Goal: Transaction & Acquisition: Book appointment/travel/reservation

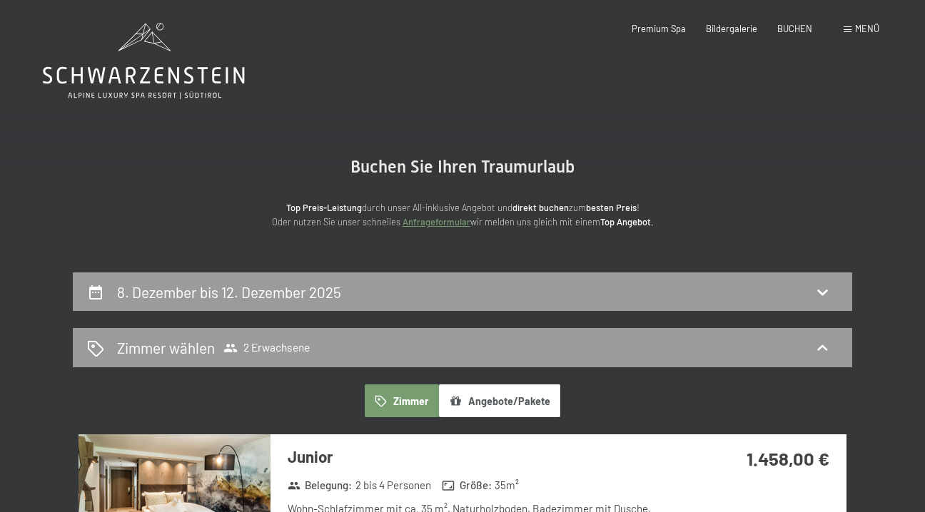
click at [162, 65] on icon at bounding box center [144, 61] width 202 height 76
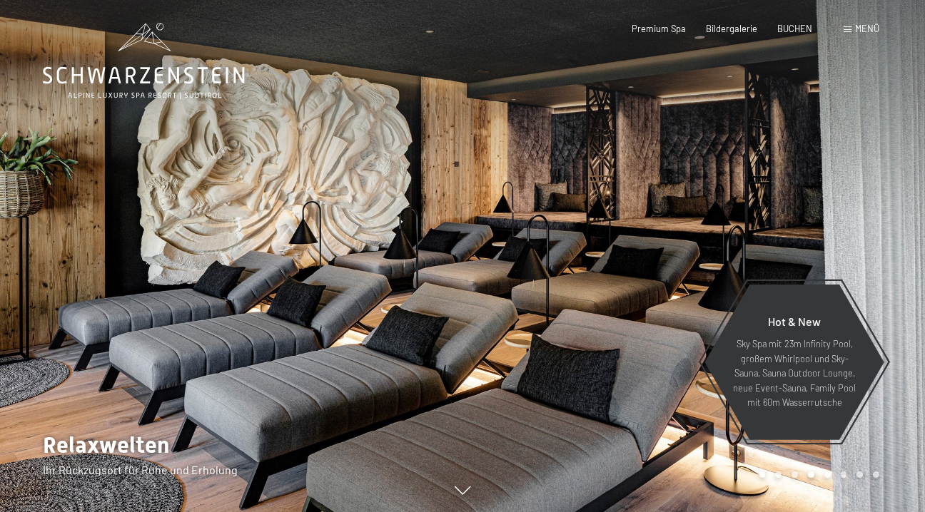
click at [870, 30] on span "Menü" at bounding box center [867, 28] width 24 height 11
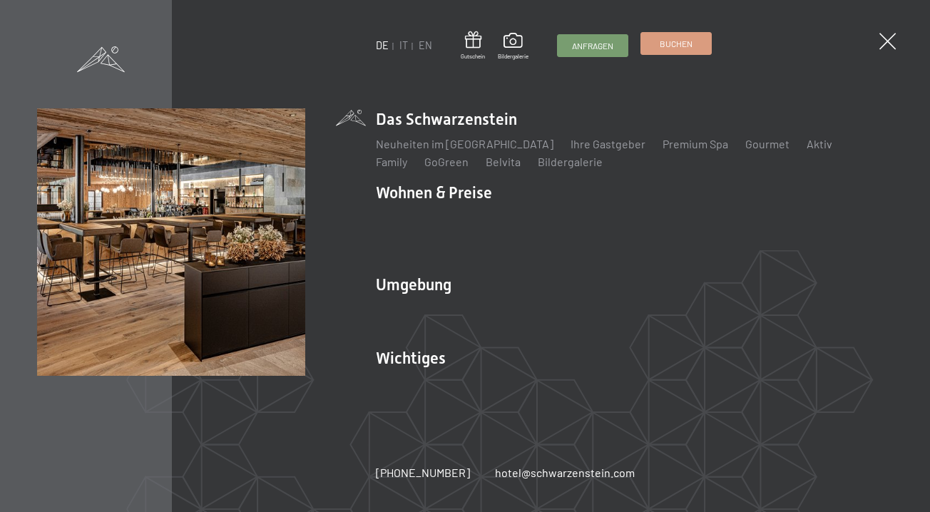
click at [669, 46] on span "Buchen" at bounding box center [676, 44] width 33 height 12
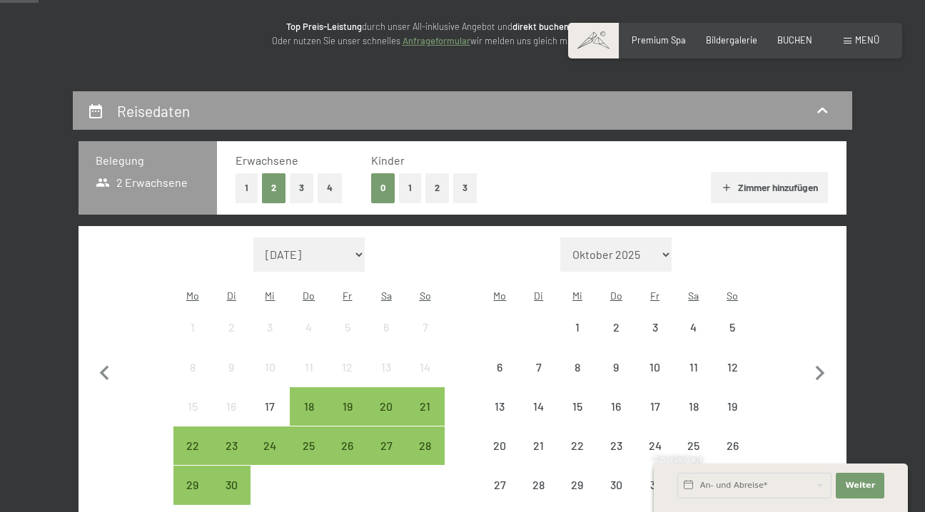
scroll to position [182, 0]
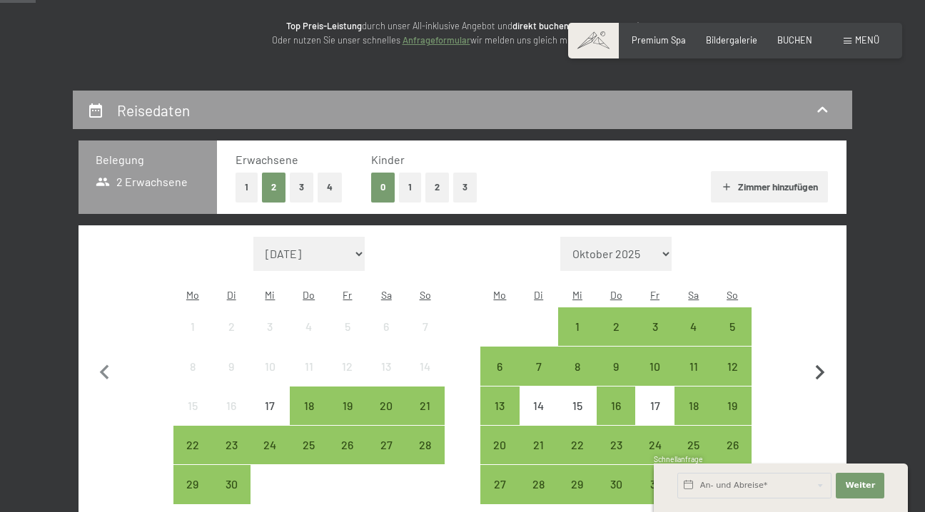
click at [816, 365] on icon "button" at bounding box center [820, 372] width 9 height 15
select select "2025-10-01"
select select "2025-11-01"
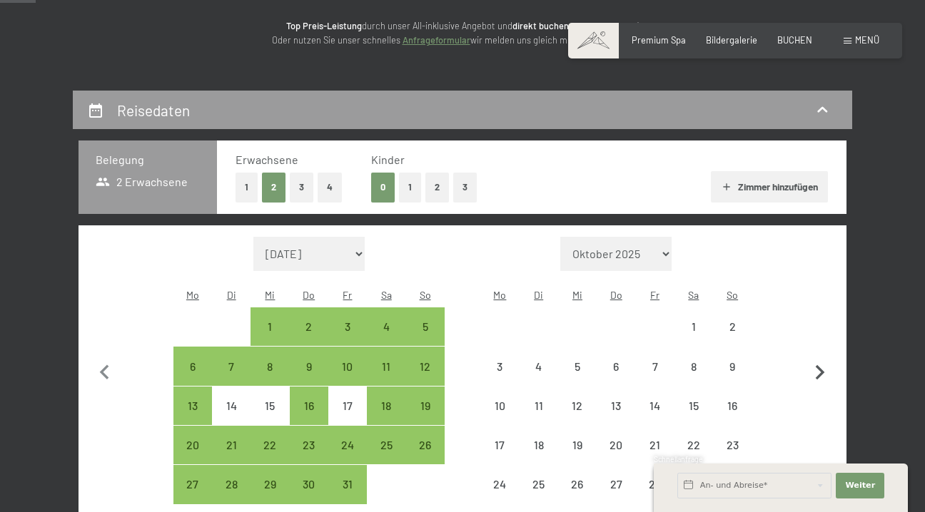
click at [816, 365] on icon "button" at bounding box center [820, 372] width 9 height 15
select select "2025-11-01"
select select "2025-12-01"
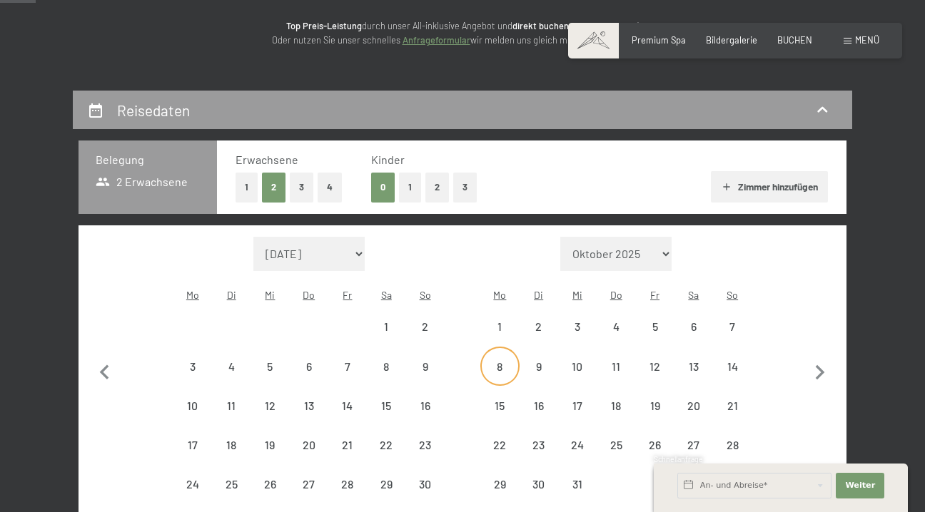
select select "2025-11-01"
select select "2025-12-01"
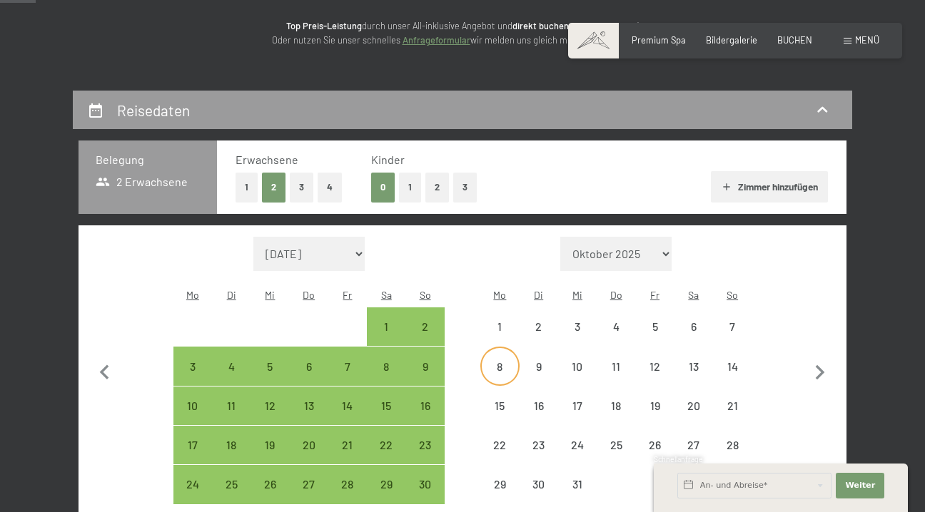
click at [494, 361] on div "8" at bounding box center [500, 379] width 36 height 36
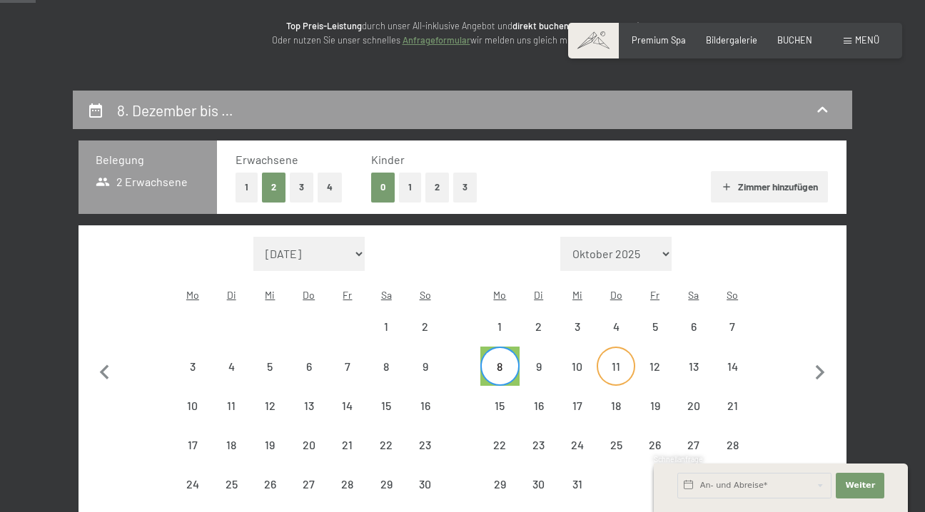
select select "2025-11-01"
select select "2025-12-01"
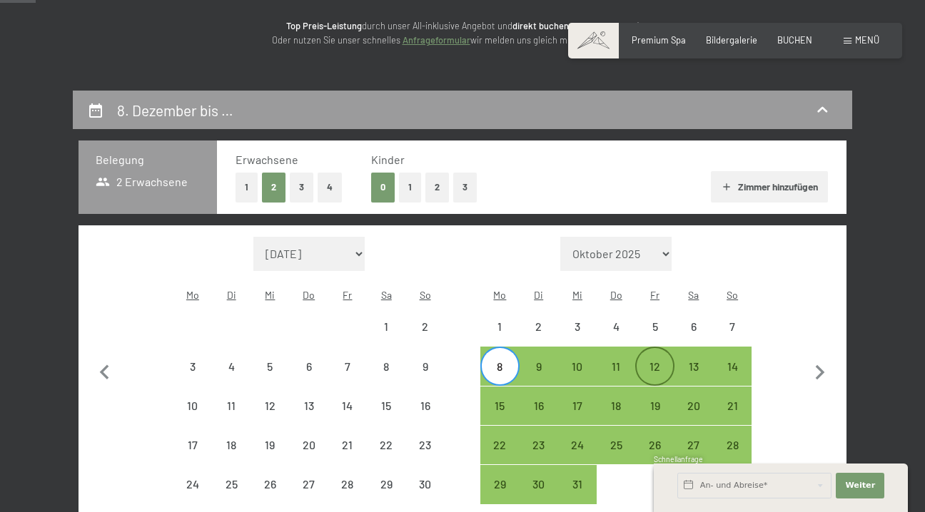
click at [659, 361] on div "12" at bounding box center [654, 379] width 36 height 36
select select "2025-11-01"
select select "2025-12-01"
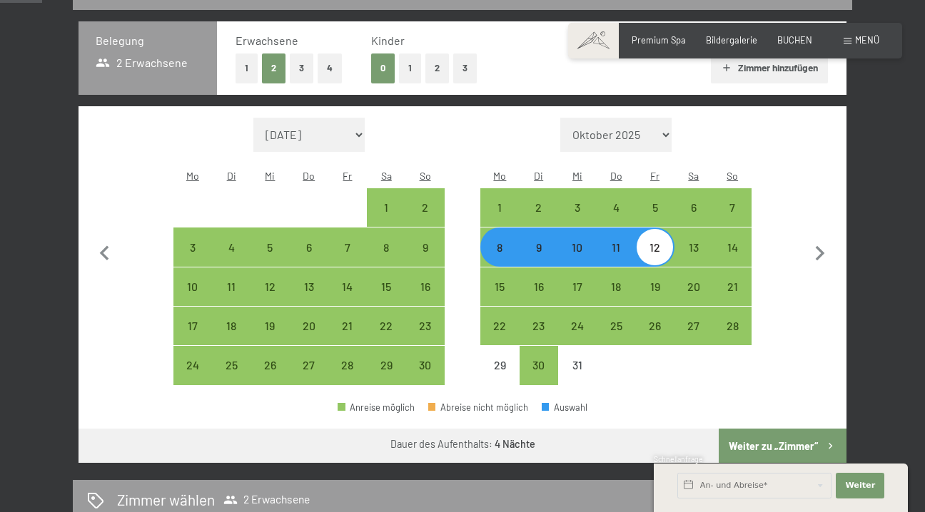
click at [816, 429] on button "Weiter zu „Zimmer“" at bounding box center [782, 446] width 128 height 34
select select "2025-11-01"
select select "2025-12-01"
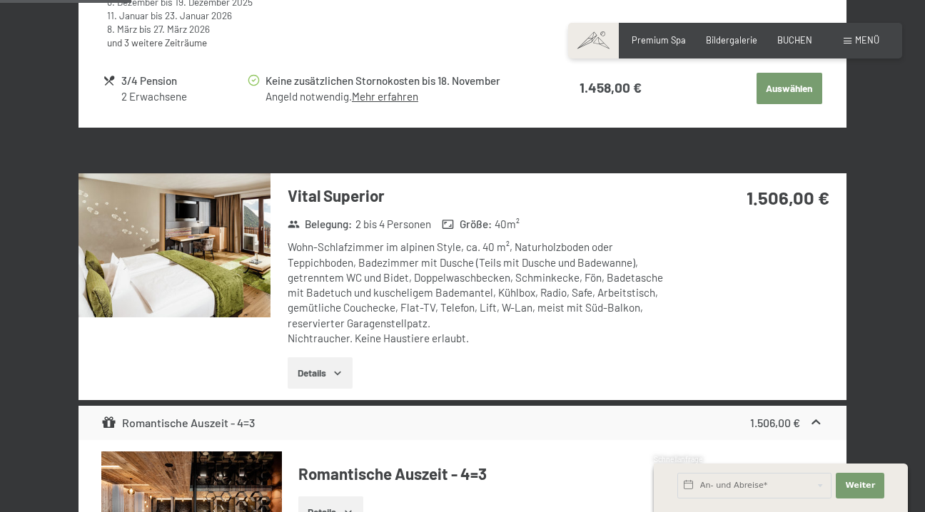
scroll to position [909, 0]
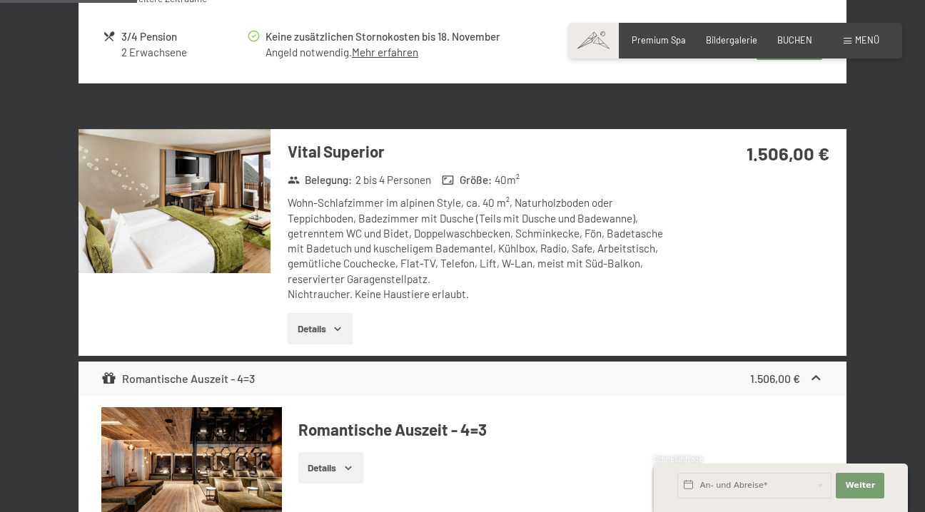
click at [213, 181] on img at bounding box center [174, 201] width 192 height 144
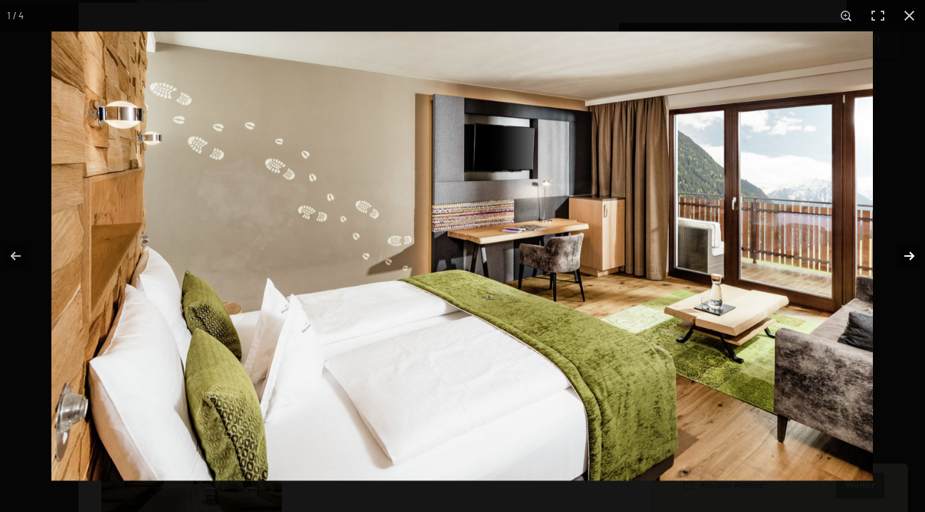
click at [905, 252] on button "button" at bounding box center [900, 255] width 50 height 71
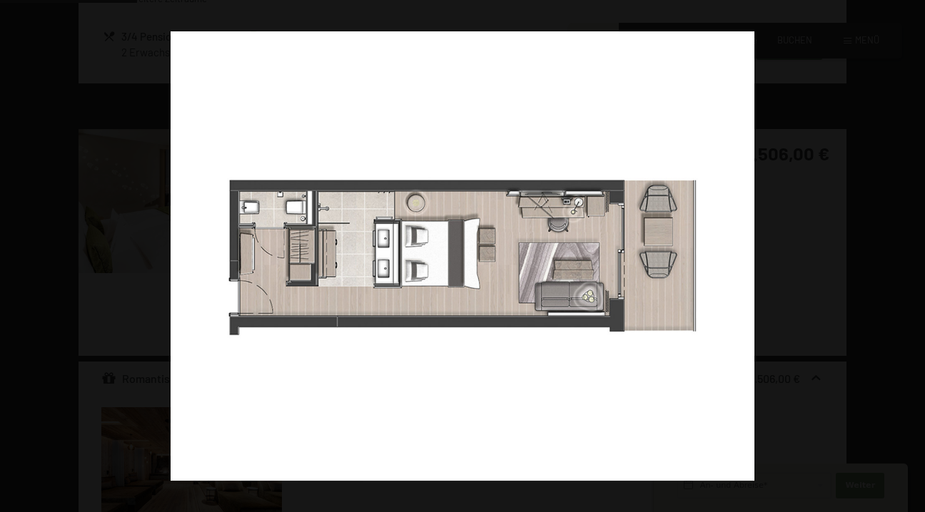
click at [905, 252] on button "button" at bounding box center [900, 255] width 50 height 71
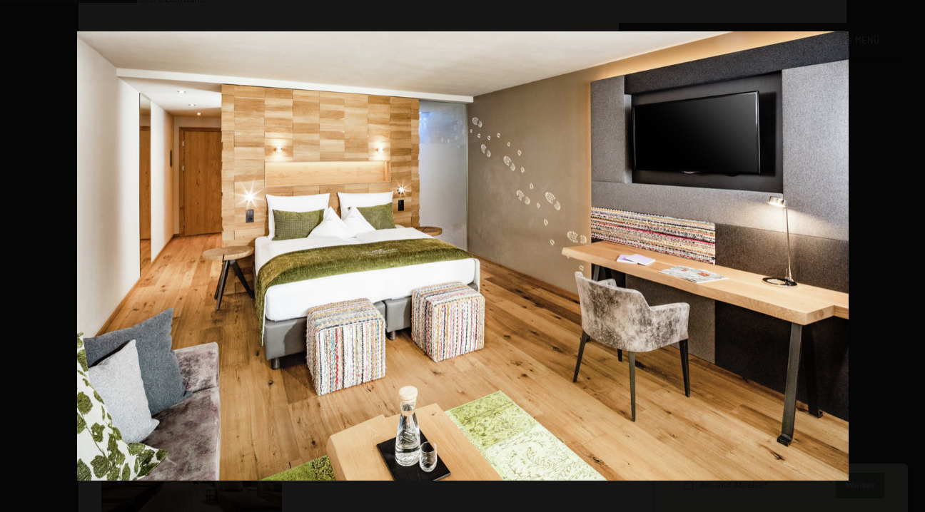
click at [905, 252] on button "button" at bounding box center [900, 255] width 50 height 71
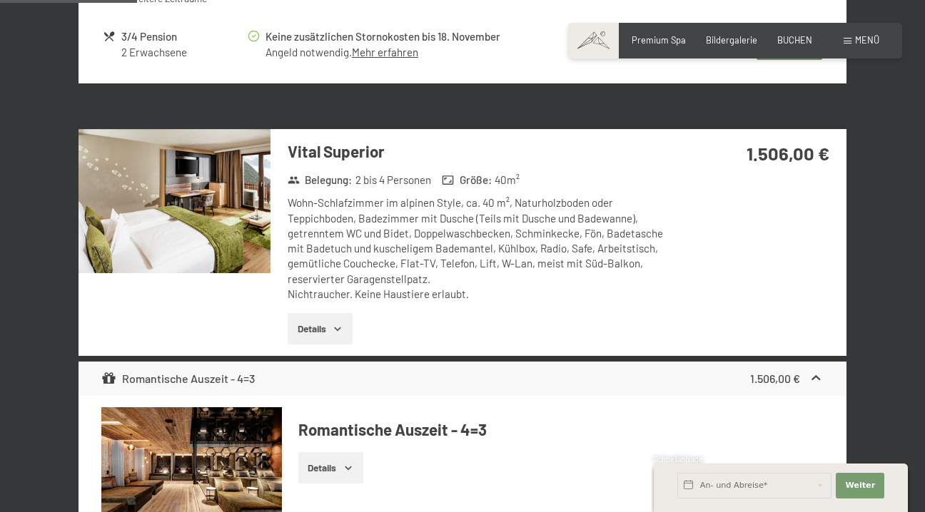
click at [0, 0] on button "button" at bounding box center [0, 0] width 0 height 0
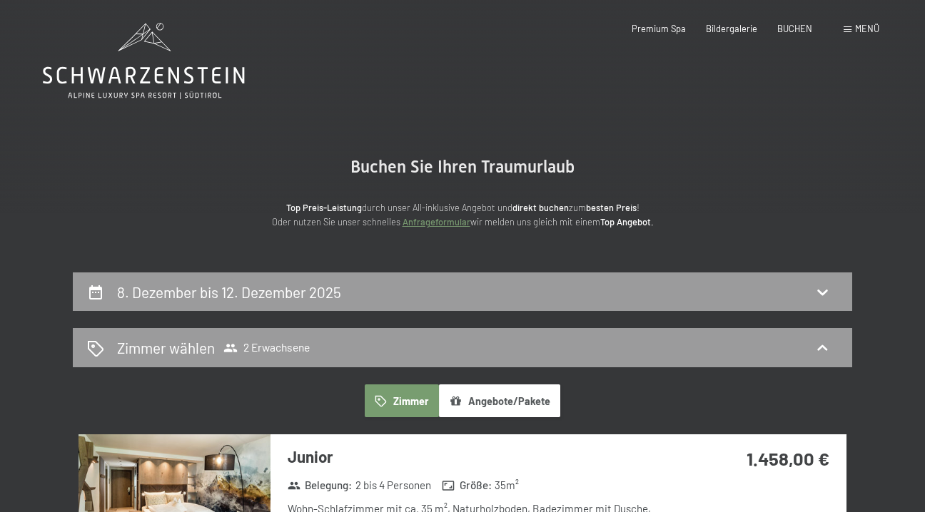
scroll to position [0, 0]
click at [666, 28] on span "Premium Spa" at bounding box center [658, 26] width 54 height 11
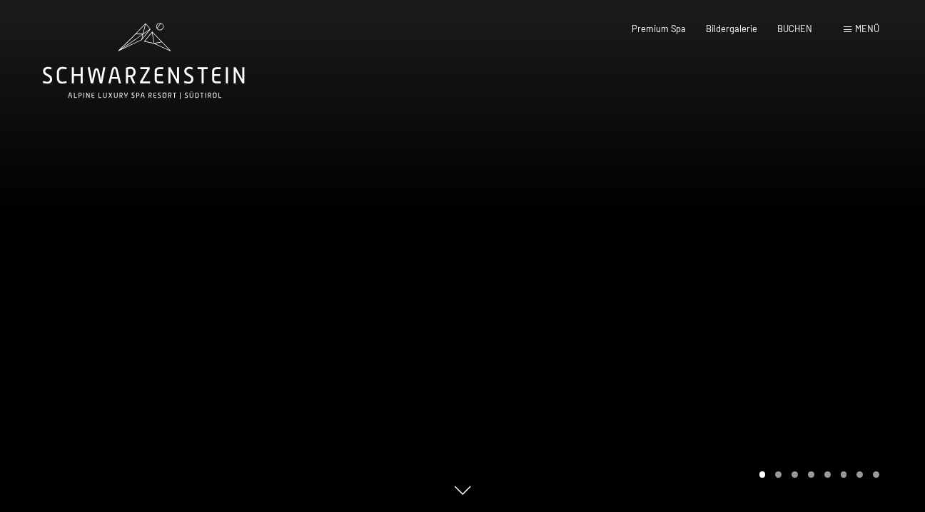
click at [886, 212] on div at bounding box center [693, 256] width 462 height 512
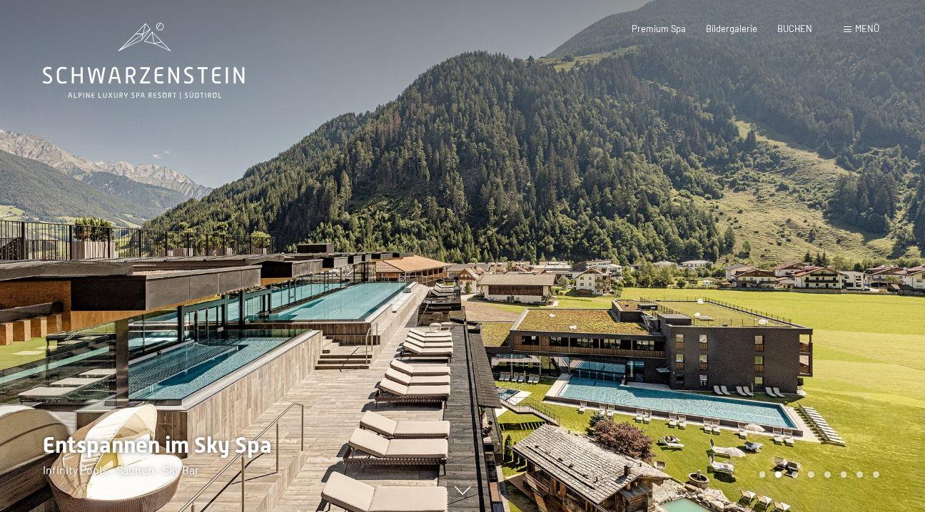
click at [886, 212] on div at bounding box center [693, 256] width 462 height 512
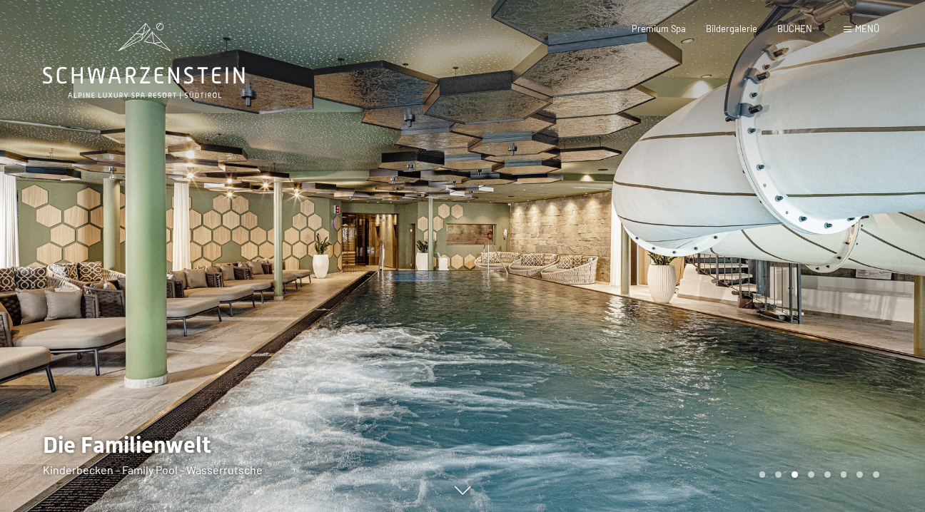
click at [886, 212] on div at bounding box center [693, 256] width 462 height 512
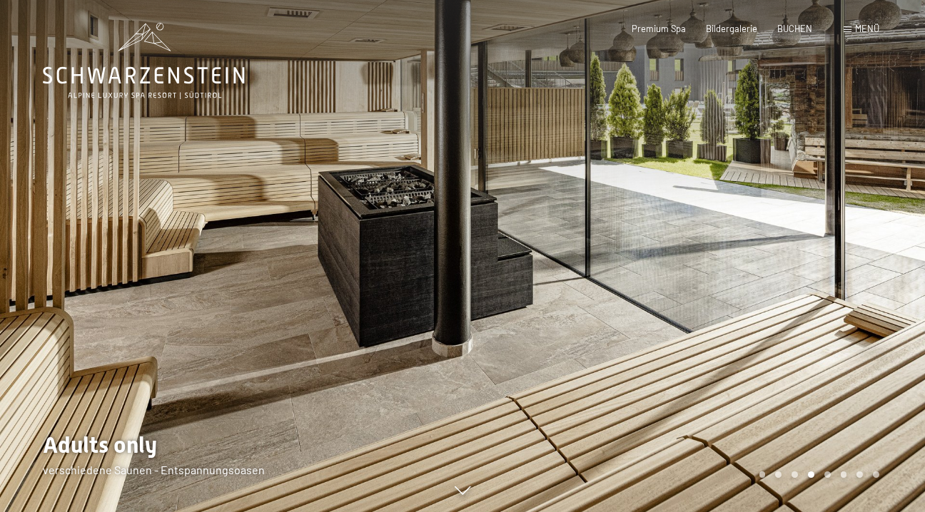
click at [886, 212] on div at bounding box center [693, 256] width 462 height 512
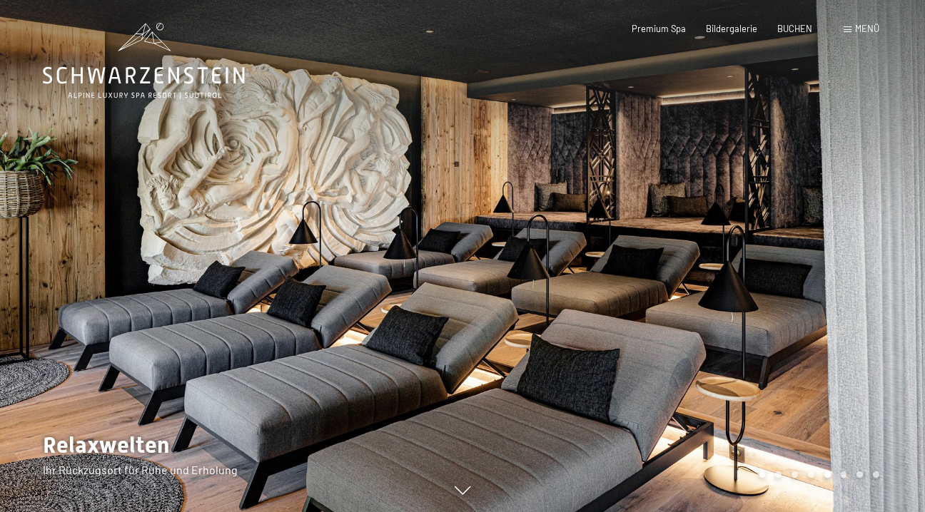
click at [885, 212] on div at bounding box center [693, 256] width 462 height 512
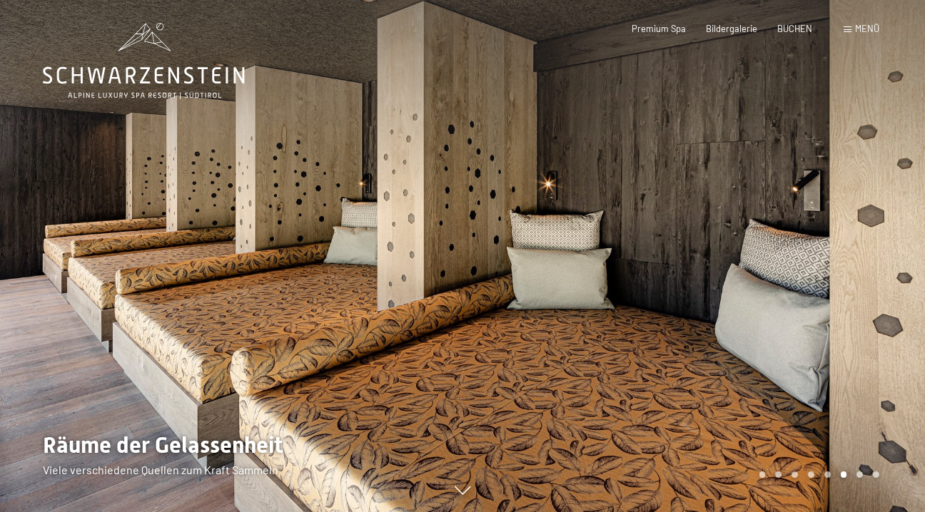
click at [885, 212] on div at bounding box center [693, 256] width 462 height 512
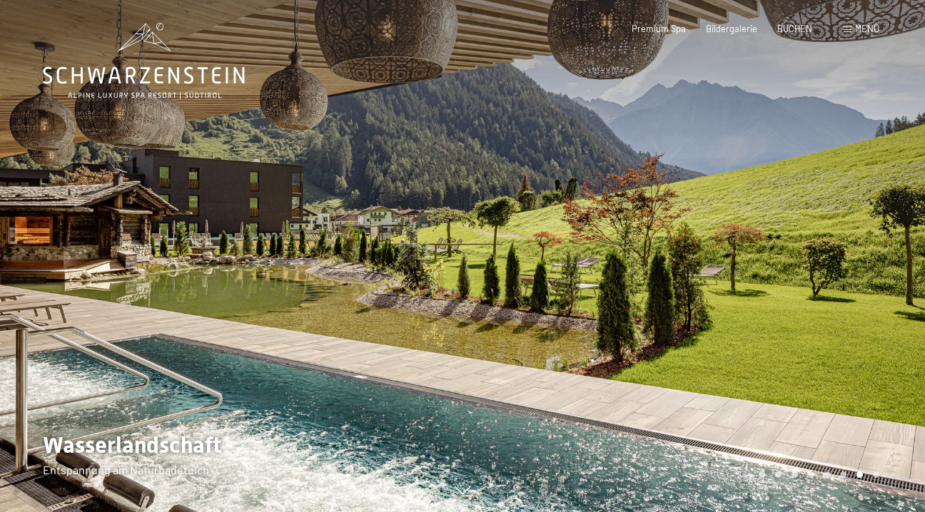
click at [885, 212] on div at bounding box center [693, 256] width 462 height 512
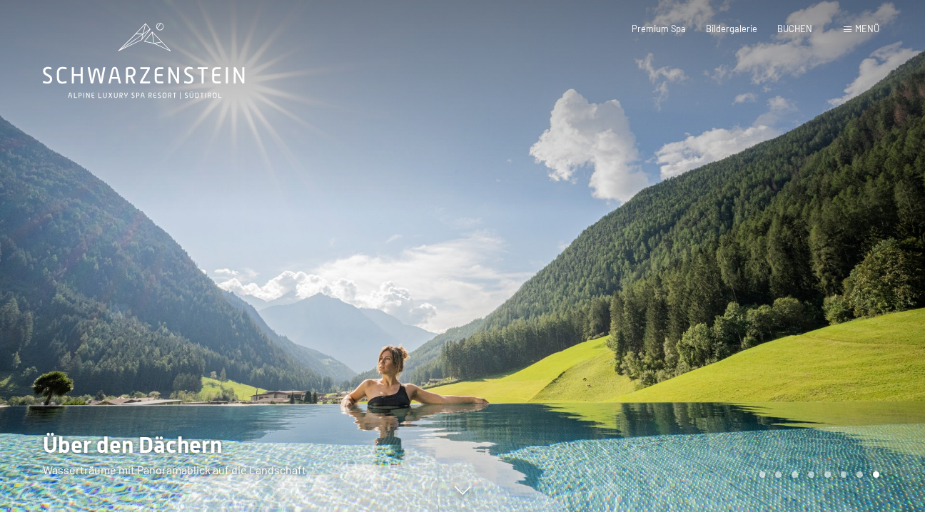
click at [886, 213] on div at bounding box center [693, 256] width 462 height 512
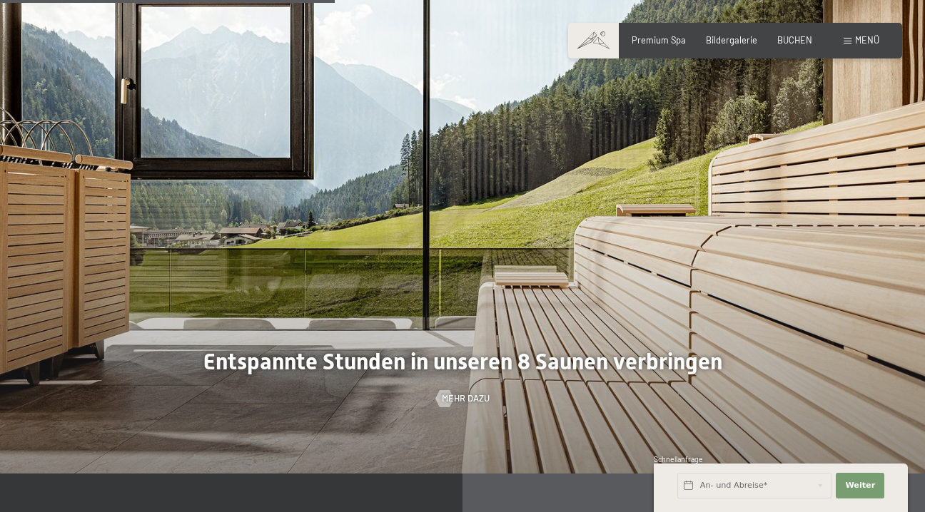
scroll to position [3261, 0]
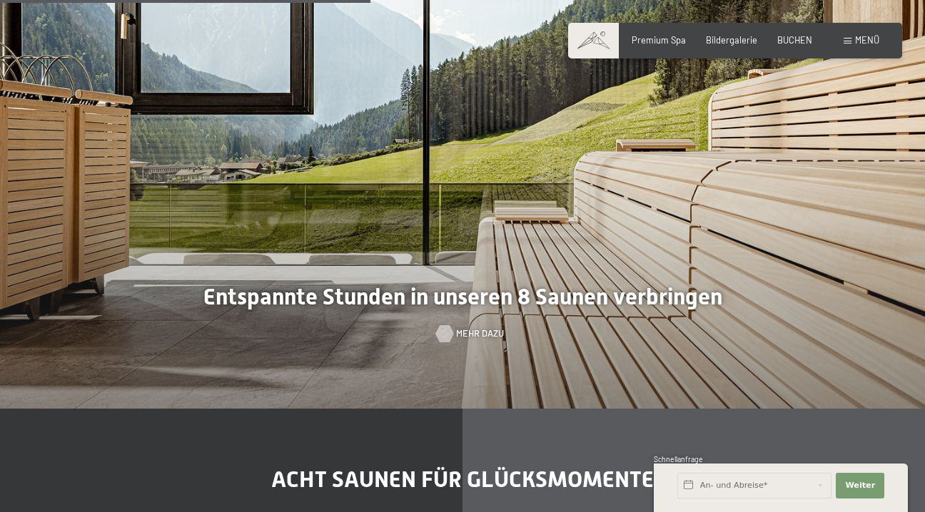
click at [477, 327] on span "Mehr dazu" at bounding box center [480, 333] width 48 height 13
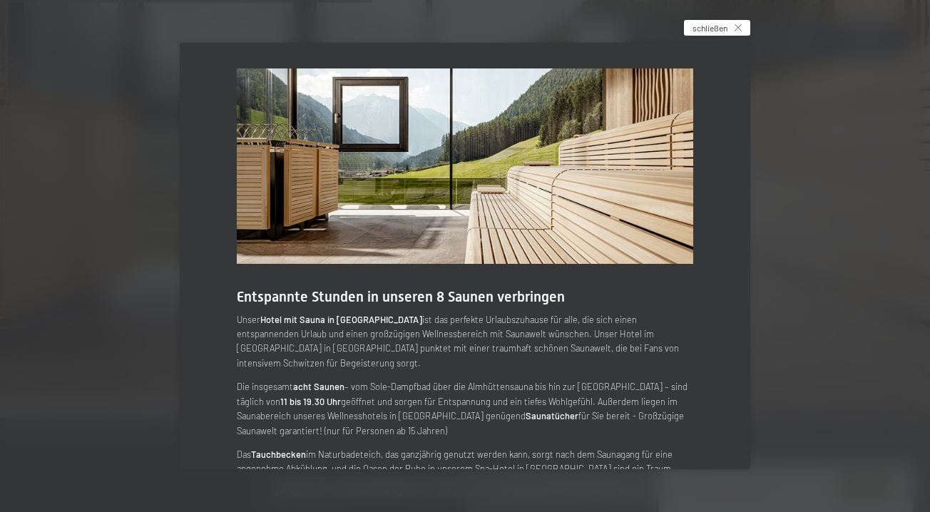
click at [705, 26] on span "schließen" at bounding box center [710, 28] width 35 height 12
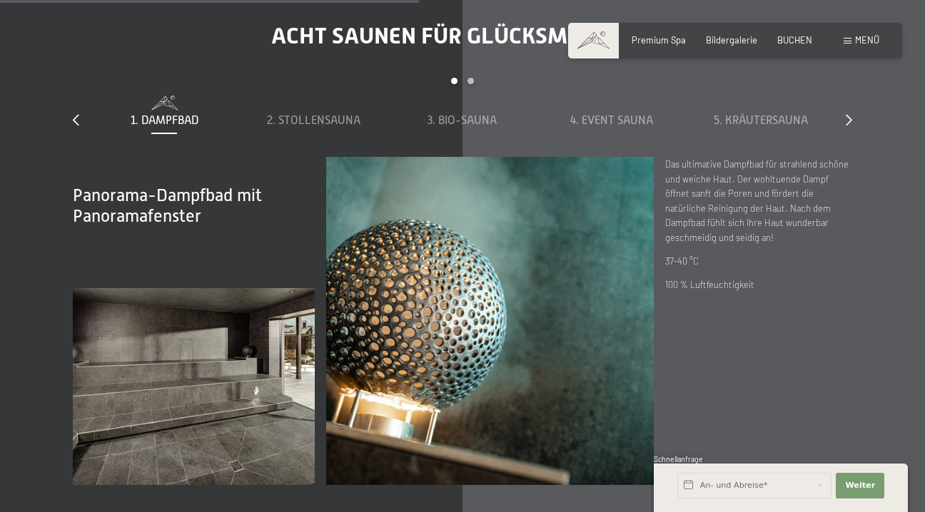
scroll to position [3703, 0]
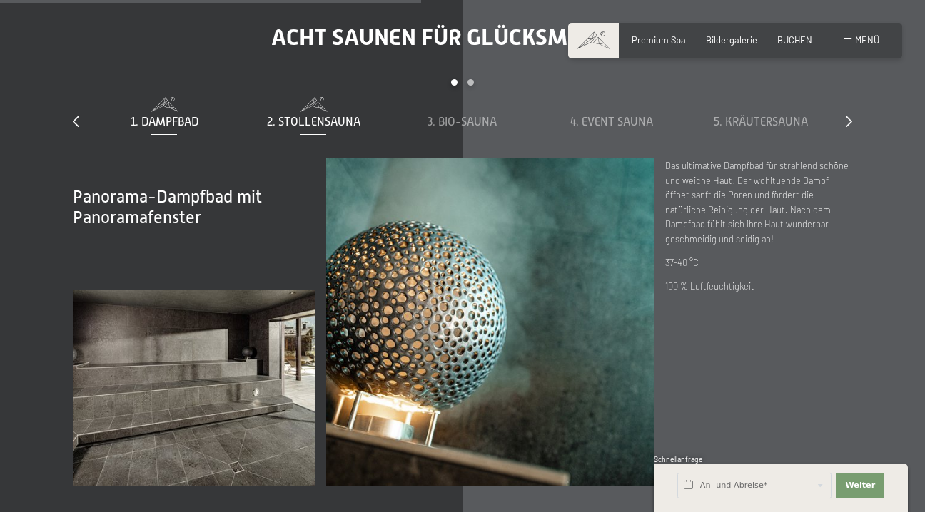
click at [287, 116] on span "2. Stollensauna" at bounding box center [313, 122] width 93 height 13
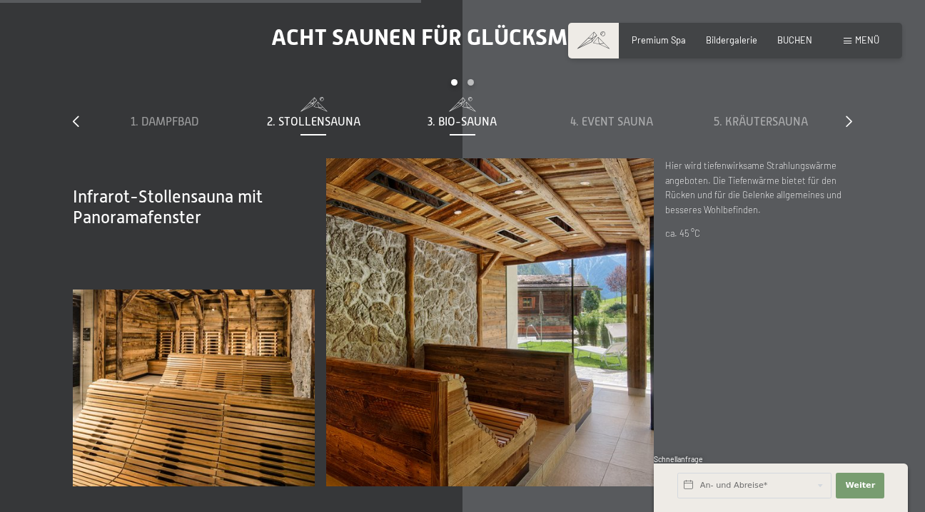
click at [449, 97] on span at bounding box center [463, 104] width 138 height 14
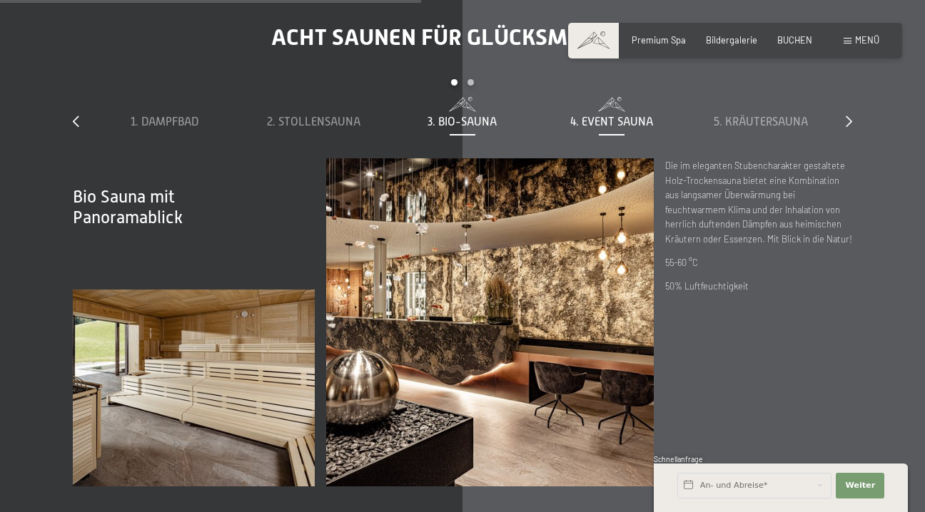
click at [624, 116] on span "4. Event Sauna" at bounding box center [611, 122] width 83 height 13
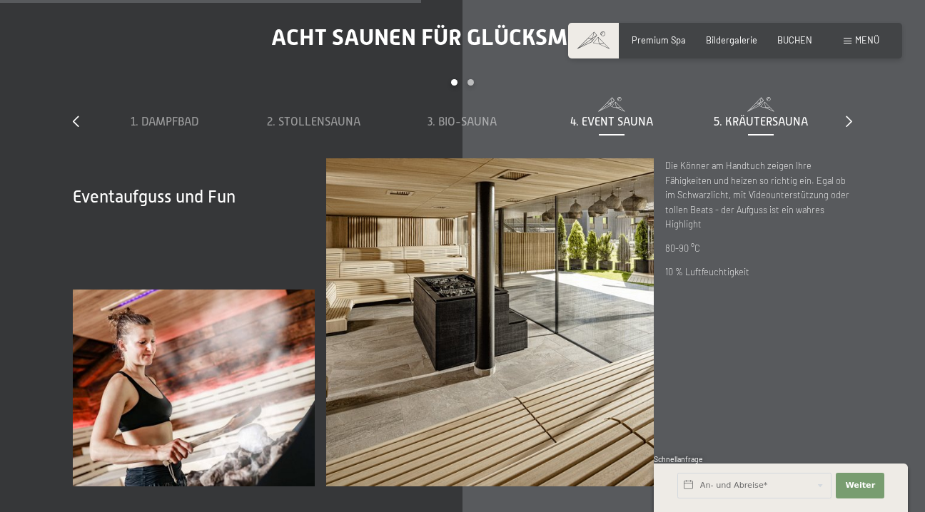
click at [743, 97] on div "5. Kräutersauna" at bounding box center [760, 113] width 138 height 33
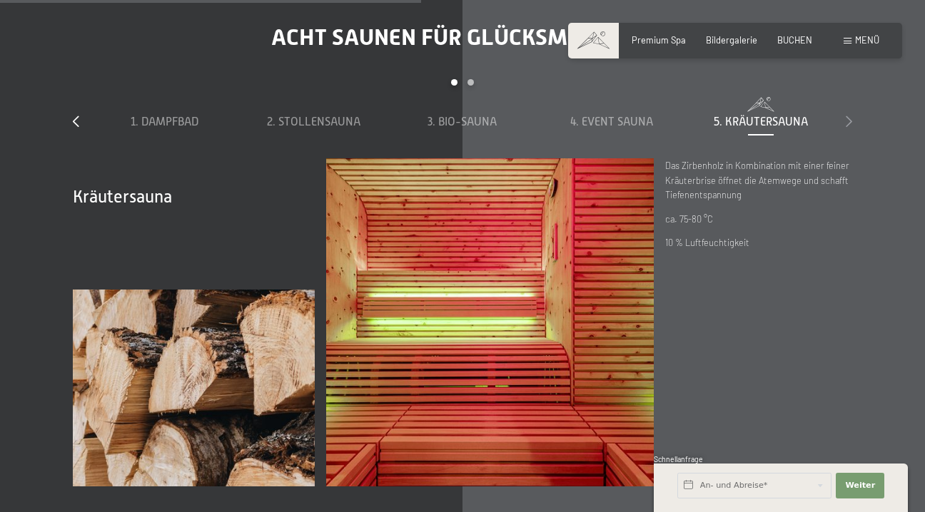
click at [850, 116] on icon at bounding box center [848, 121] width 6 height 11
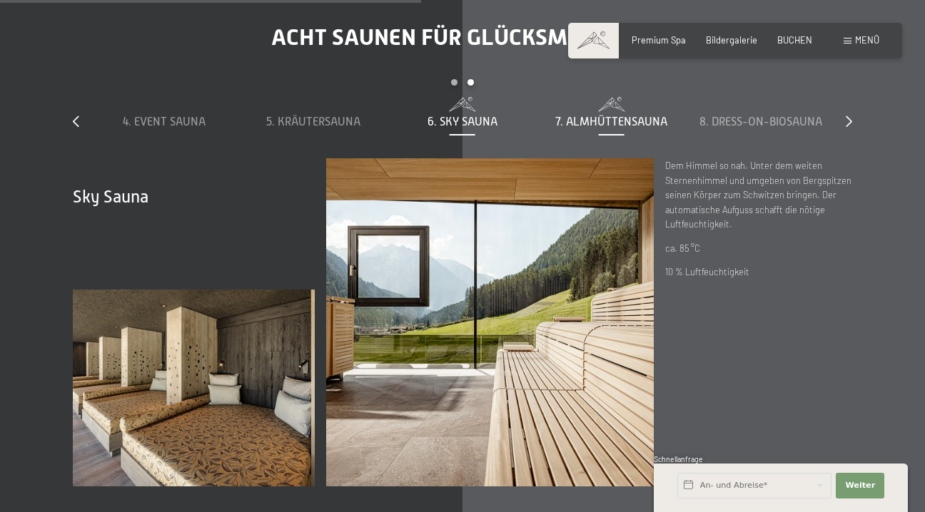
click at [621, 116] on span "7. Almhüttensauna" at bounding box center [611, 122] width 112 height 13
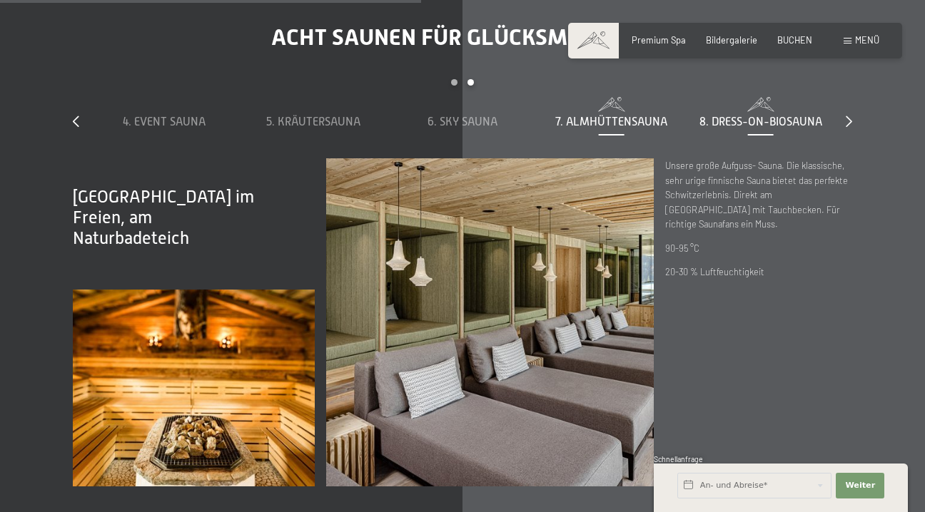
click at [748, 116] on span "8. Dress-on-Biosauna" at bounding box center [760, 122] width 123 height 13
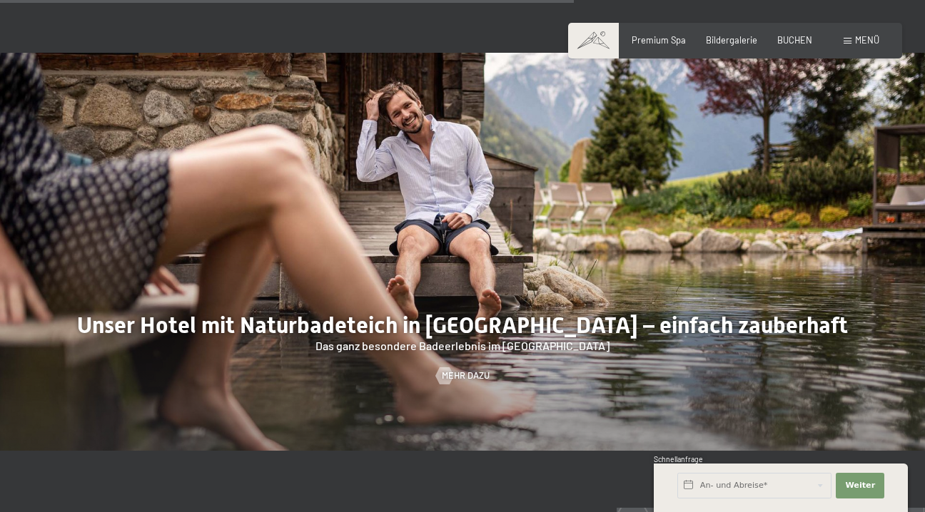
scroll to position [4421, 0]
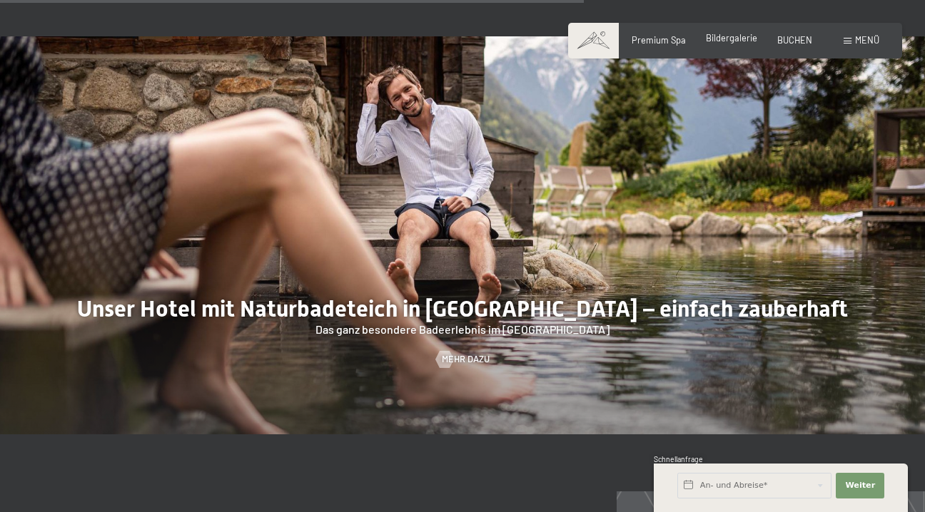
click at [733, 36] on span "Bildergalerie" at bounding box center [731, 37] width 51 height 11
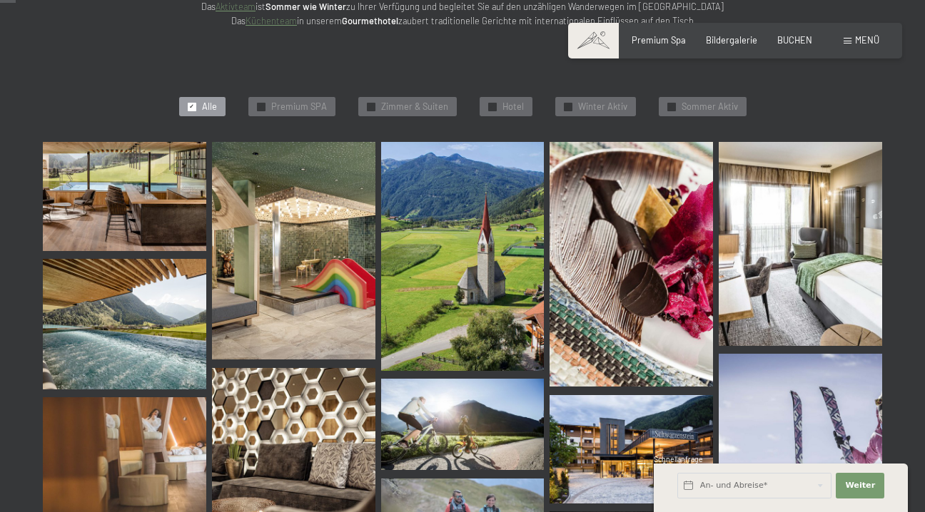
scroll to position [299, 0]
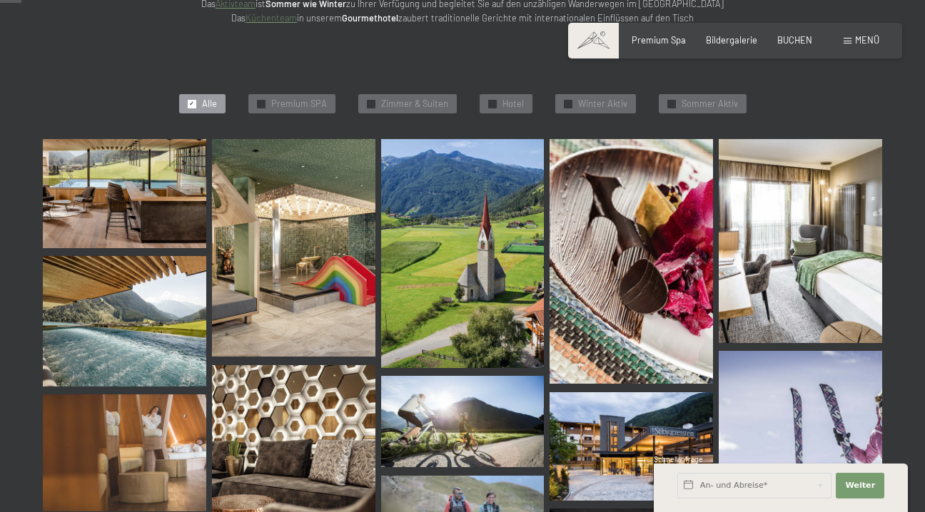
click at [308, 232] on img at bounding box center [293, 248] width 163 height 218
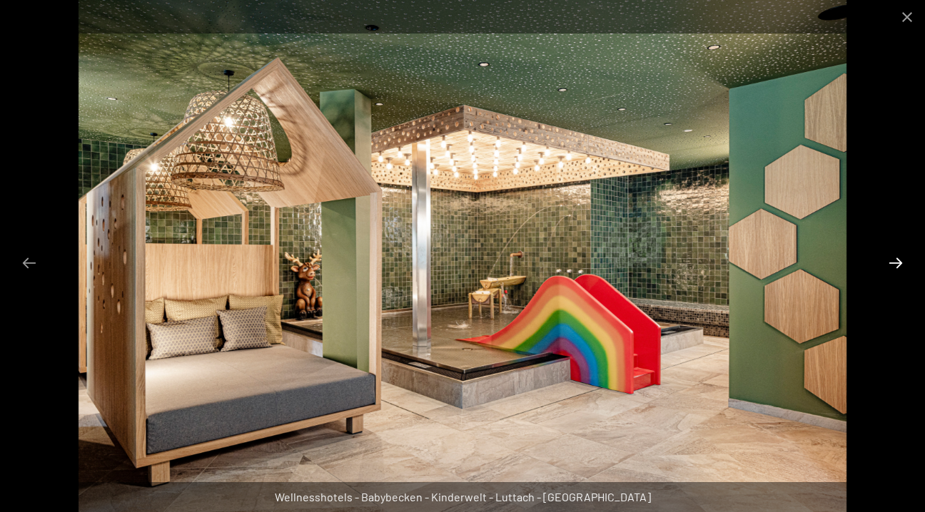
click at [890, 260] on button "Next slide" at bounding box center [895, 263] width 30 height 28
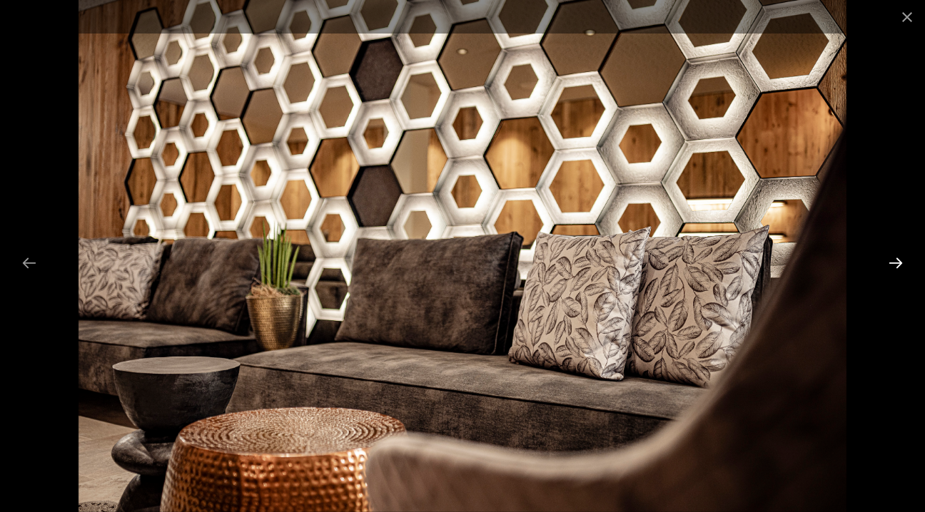
click at [890, 260] on button "Next slide" at bounding box center [895, 263] width 30 height 28
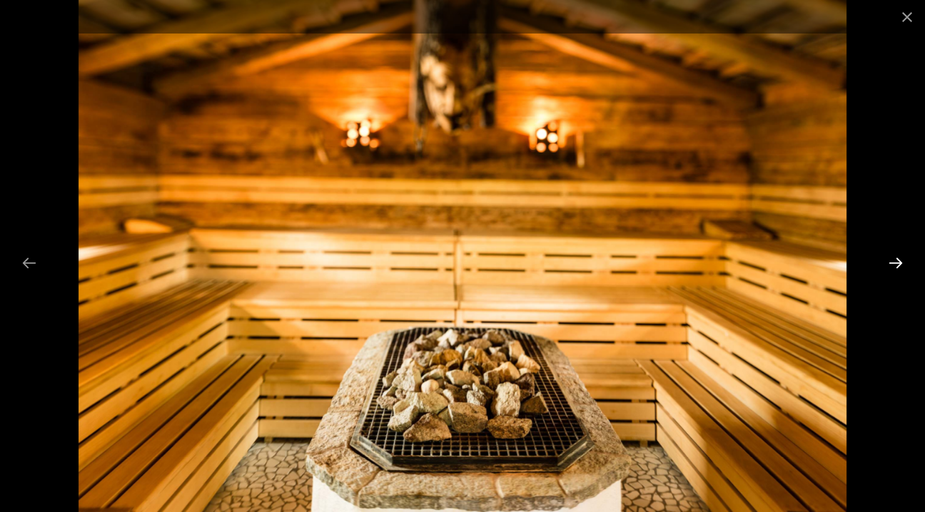
click at [890, 260] on button "Next slide" at bounding box center [895, 263] width 30 height 28
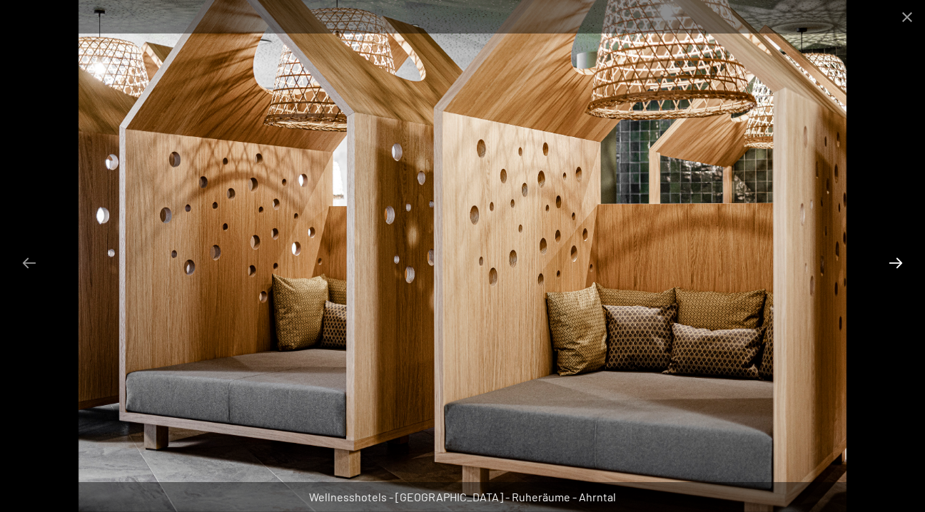
click at [890, 260] on button "Next slide" at bounding box center [895, 263] width 30 height 28
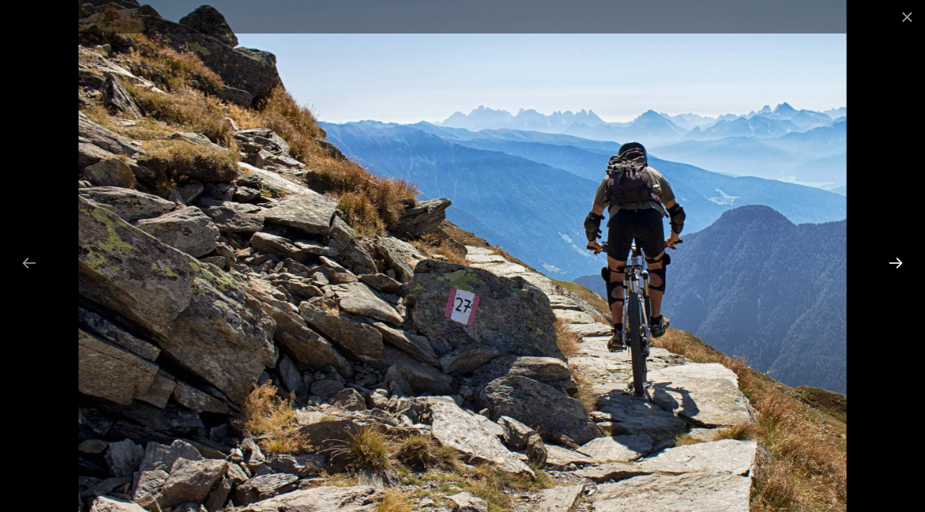
click at [890, 260] on button "Next slide" at bounding box center [895, 263] width 30 height 28
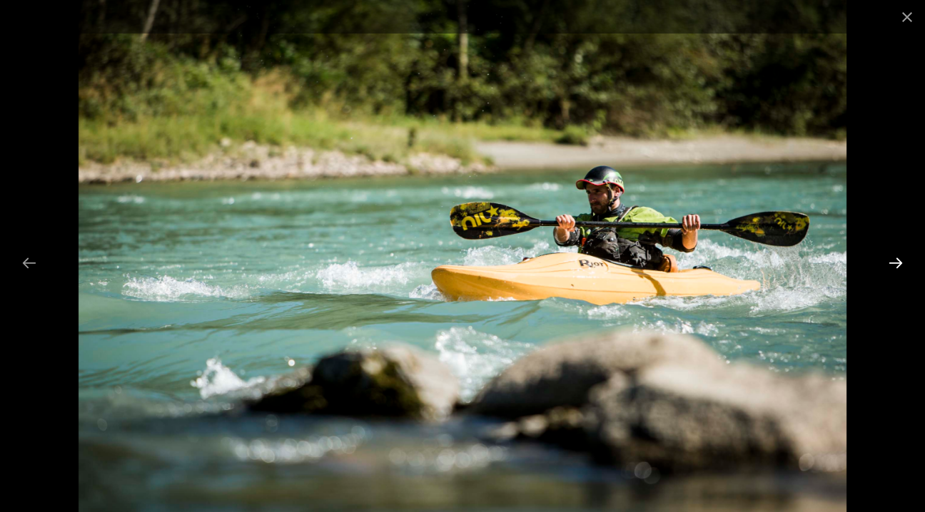
click at [890, 260] on button "Next slide" at bounding box center [895, 263] width 30 height 28
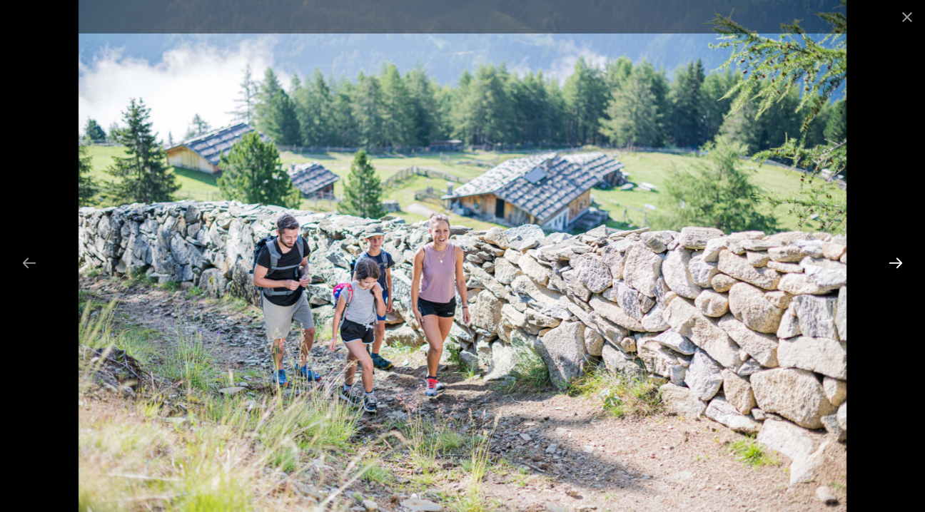
click at [890, 260] on button "Next slide" at bounding box center [895, 263] width 30 height 28
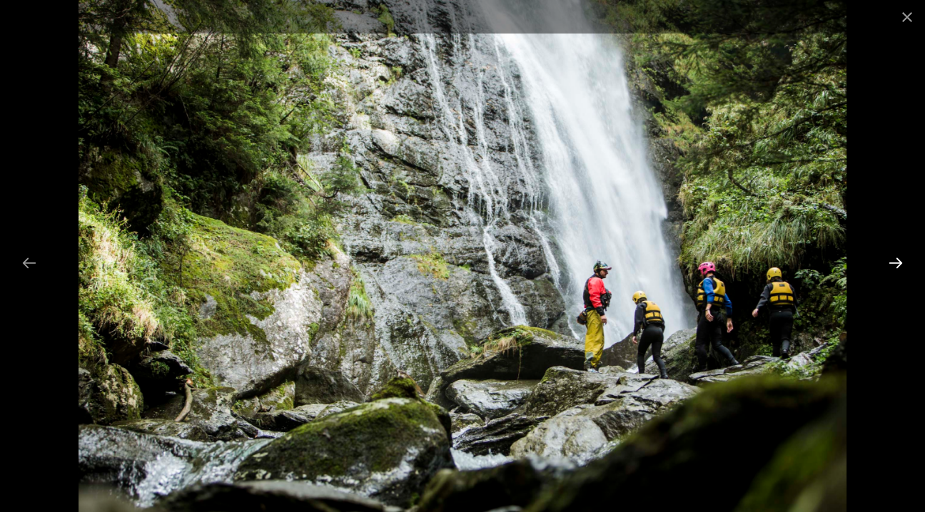
click at [890, 260] on button "Next slide" at bounding box center [895, 263] width 30 height 28
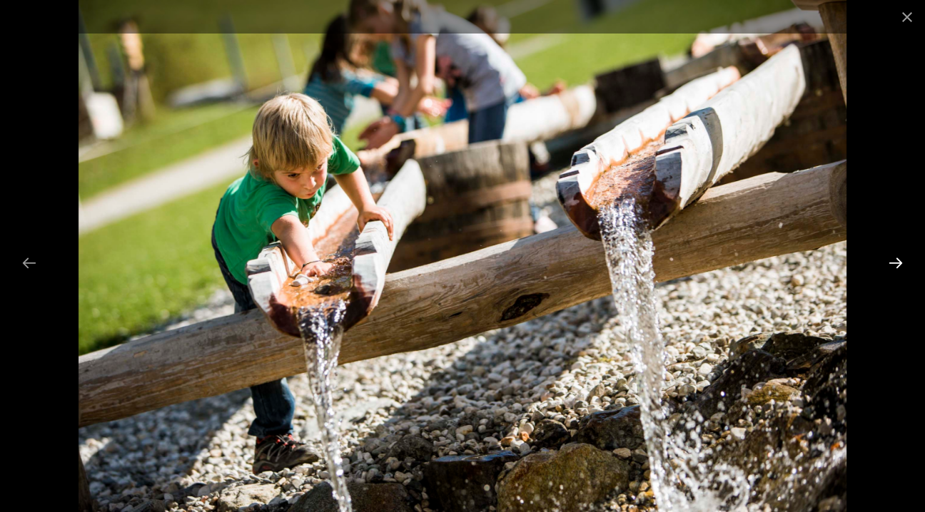
click at [890, 260] on button "Next slide" at bounding box center [895, 263] width 30 height 28
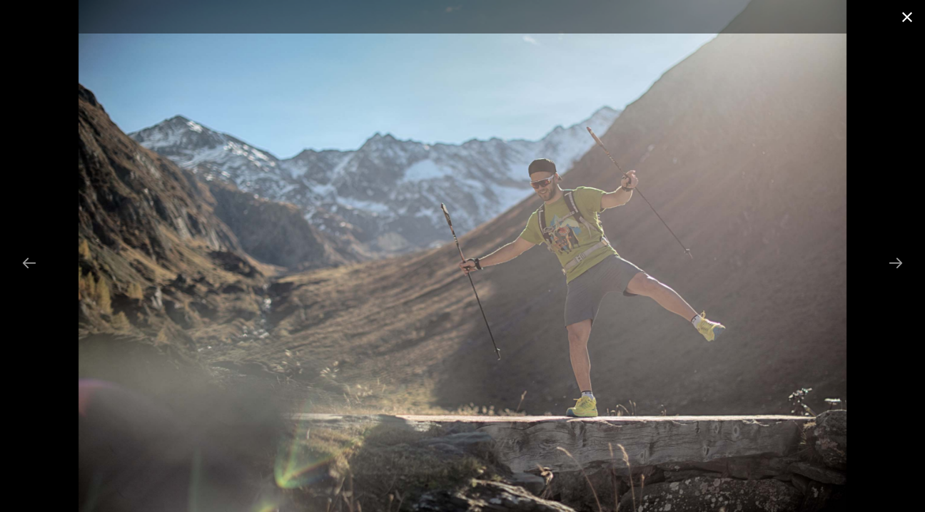
click at [912, 18] on button "Close gallery" at bounding box center [907, 17] width 36 height 34
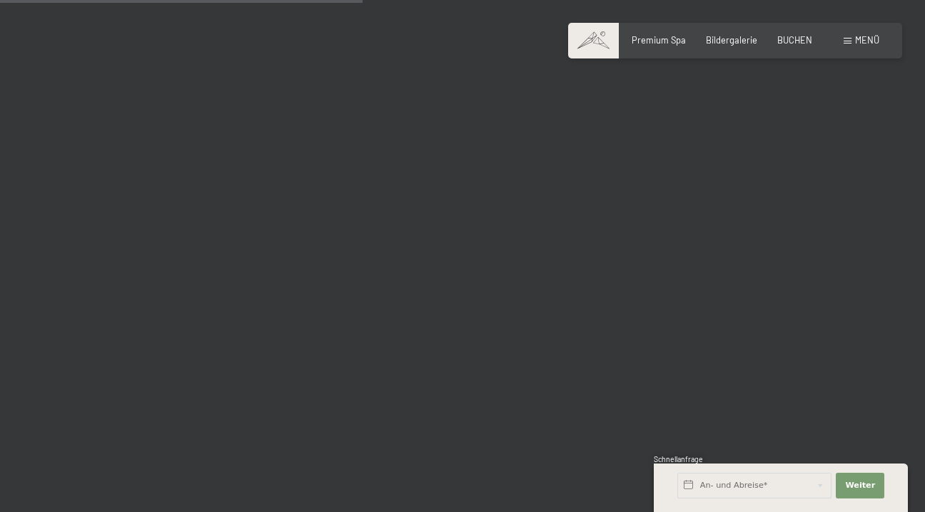
scroll to position [5139, 0]
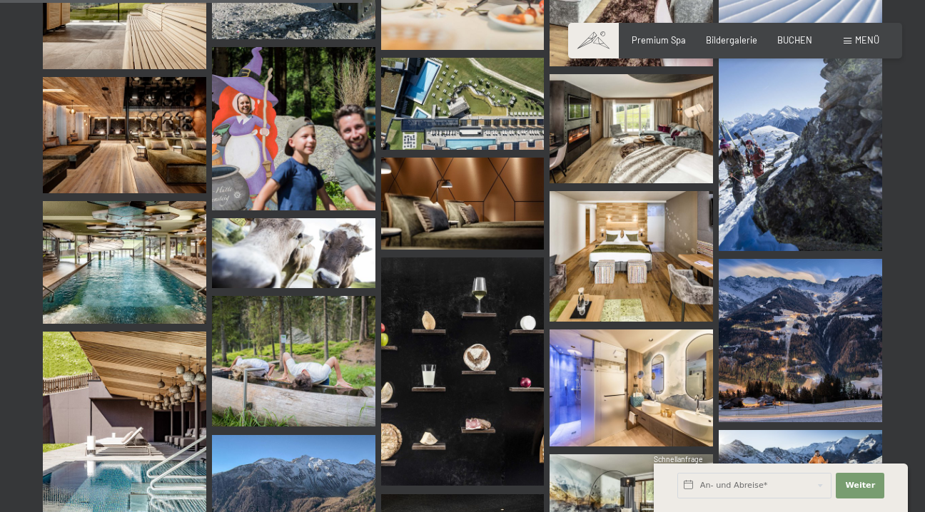
click at [143, 220] on img at bounding box center [124, 262] width 163 height 123
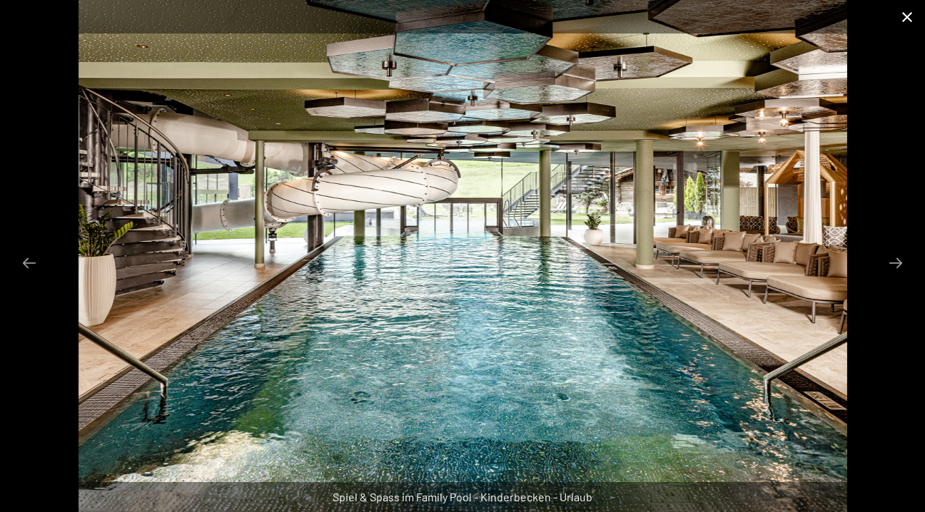
click at [906, 14] on button "Close gallery" at bounding box center [907, 17] width 36 height 34
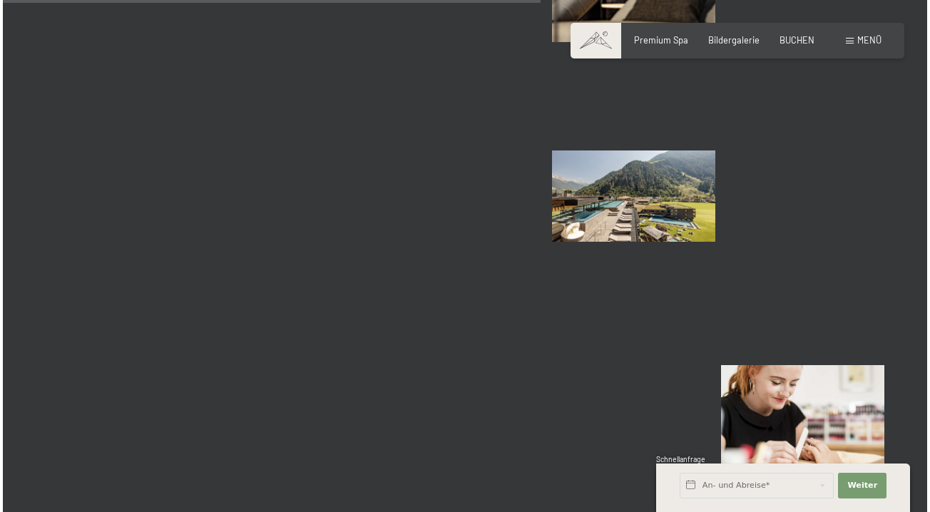
scroll to position [7007, 0]
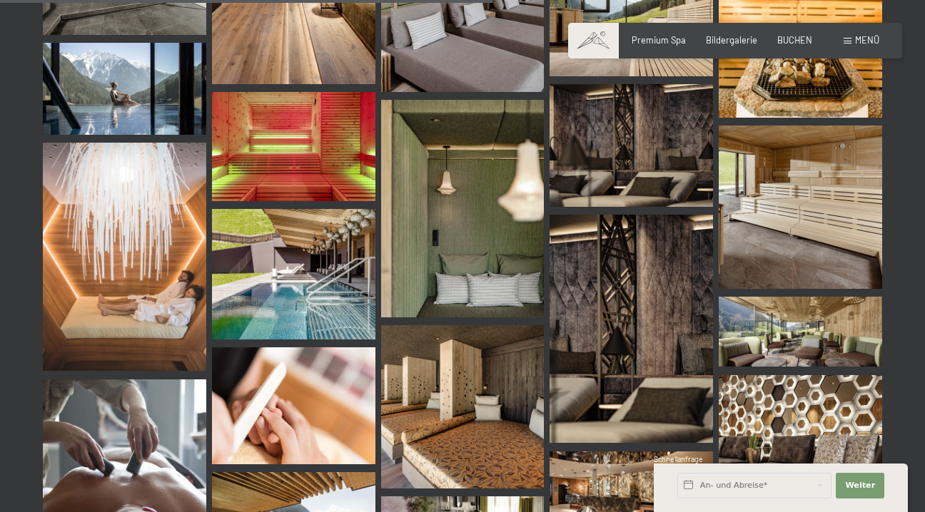
click at [865, 38] on span "Menü" at bounding box center [867, 39] width 24 height 11
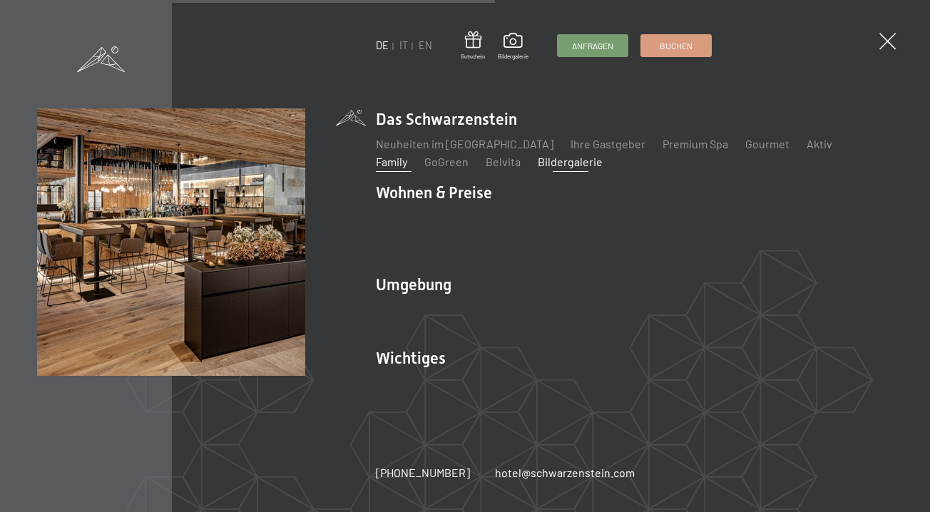
click at [407, 155] on link "Family" at bounding box center [391, 162] width 31 height 14
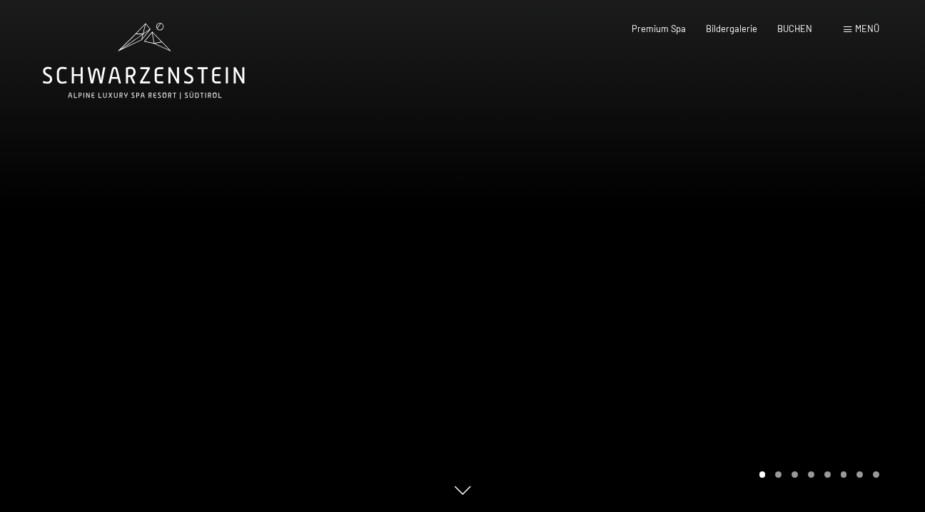
click at [854, 29] on div "Menü" at bounding box center [861, 29] width 36 height 13
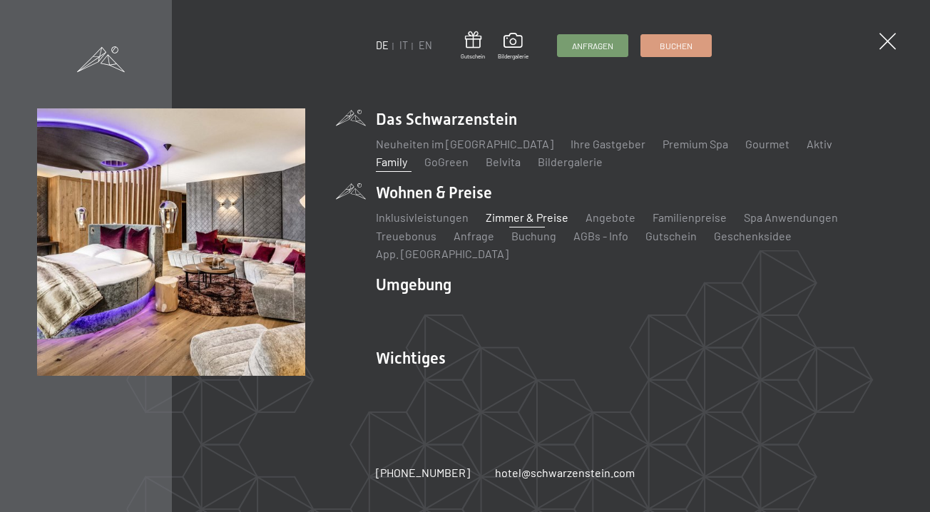
click at [494, 224] on link "Zimmer & Preise" at bounding box center [527, 217] width 83 height 14
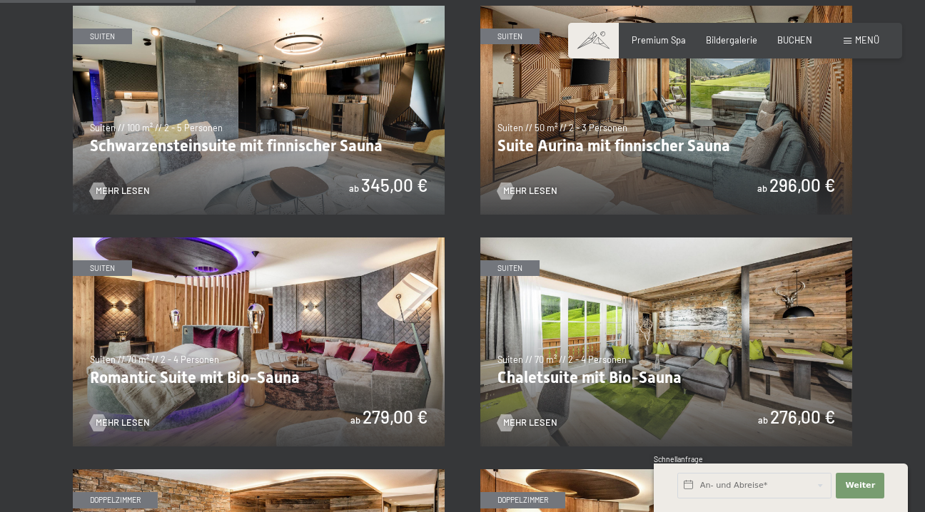
scroll to position [756, 0]
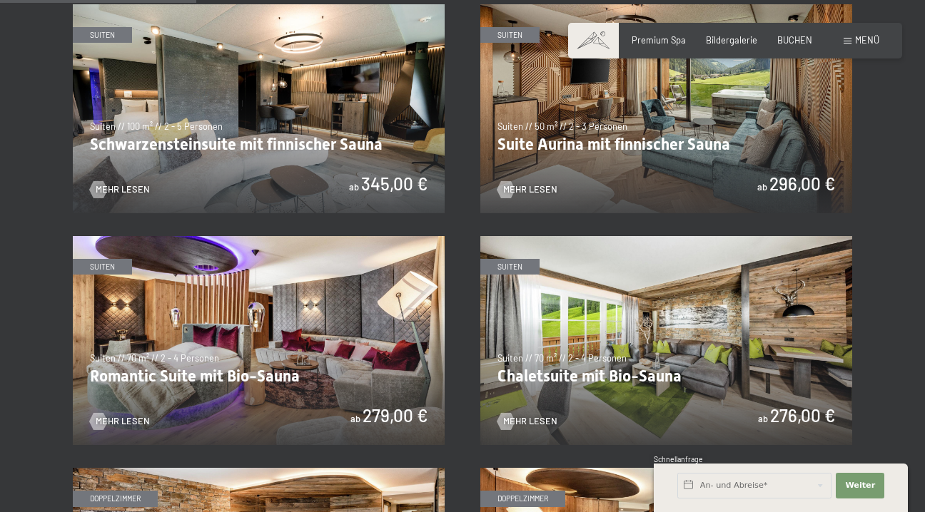
click at [576, 148] on img at bounding box center [666, 108] width 372 height 209
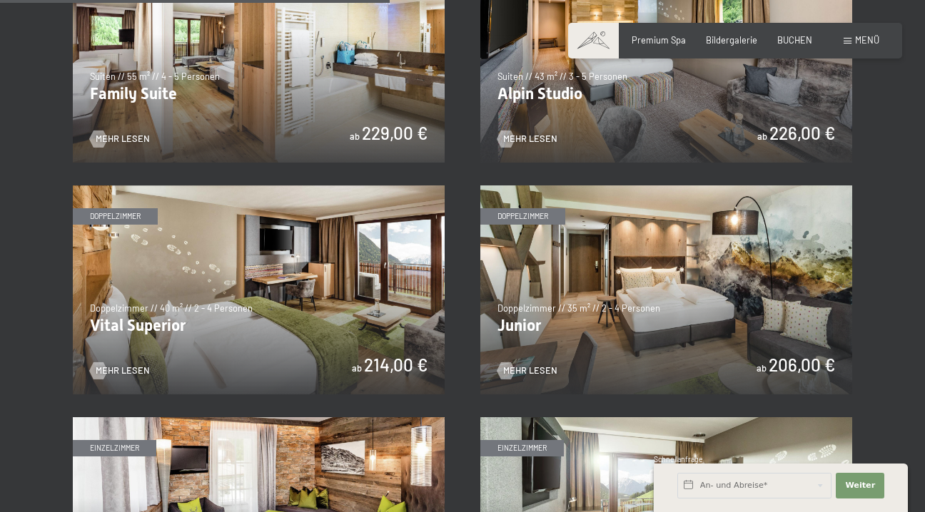
scroll to position [1505, 0]
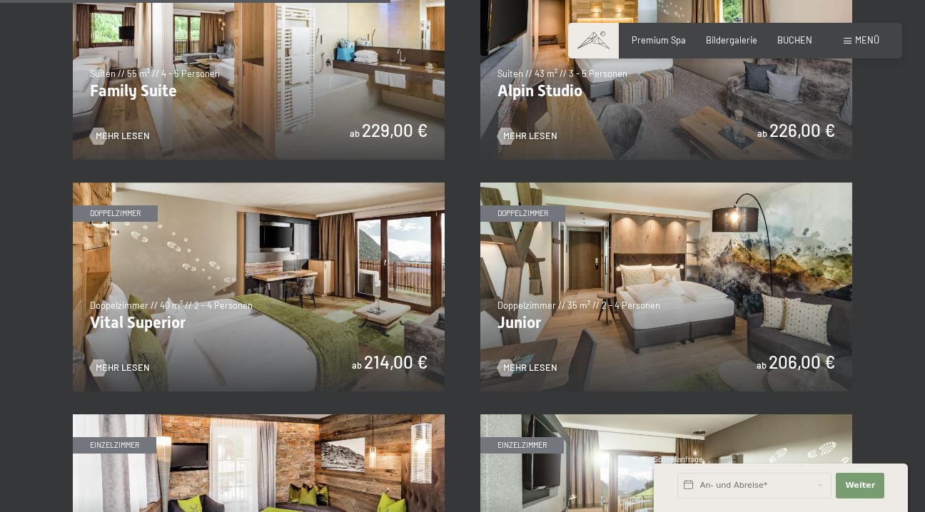
click at [248, 240] on img at bounding box center [259, 287] width 372 height 209
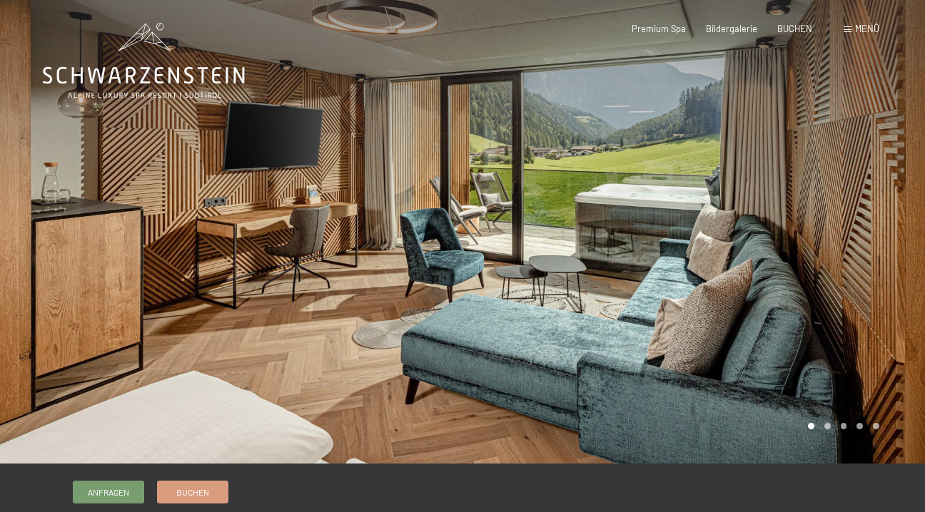
click at [835, 225] on div at bounding box center [693, 232] width 462 height 464
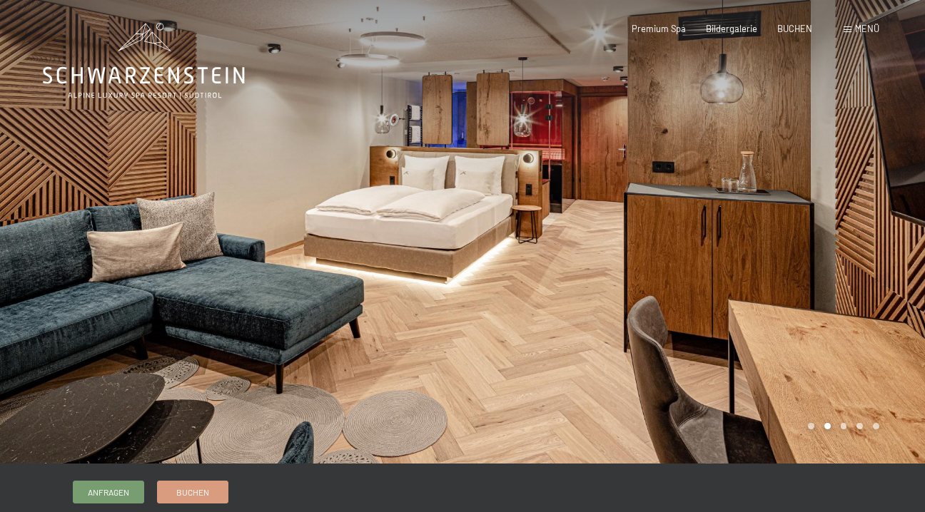
click at [835, 225] on div at bounding box center [693, 232] width 462 height 464
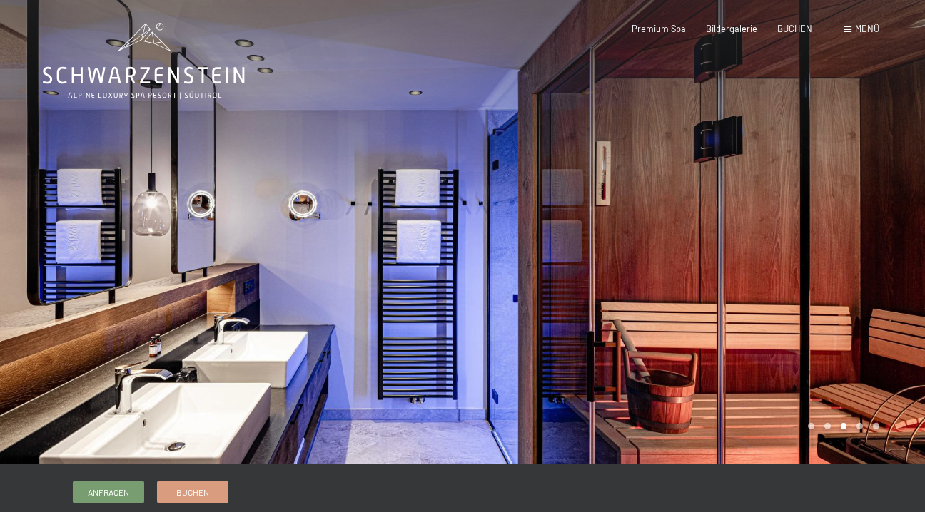
click at [835, 225] on div at bounding box center [693, 232] width 462 height 464
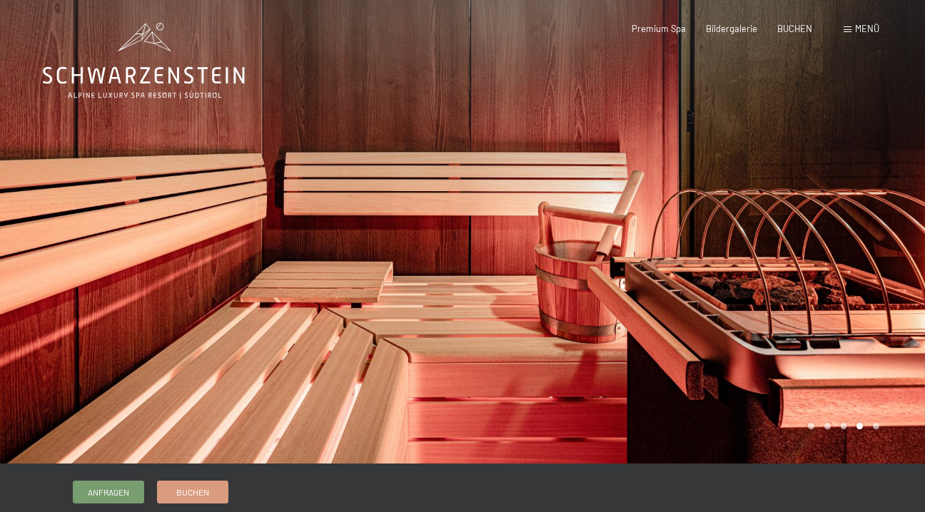
click at [835, 225] on div at bounding box center [693, 232] width 462 height 464
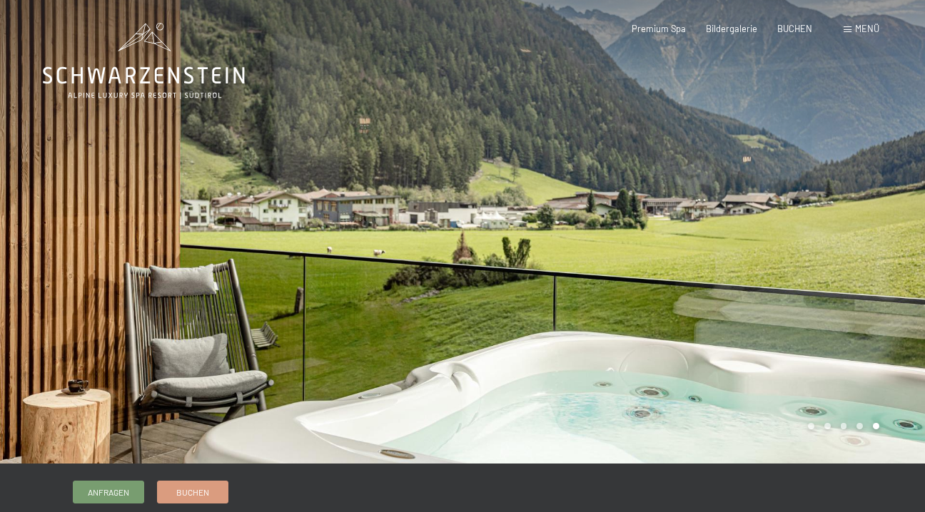
click at [835, 225] on div at bounding box center [693, 232] width 462 height 464
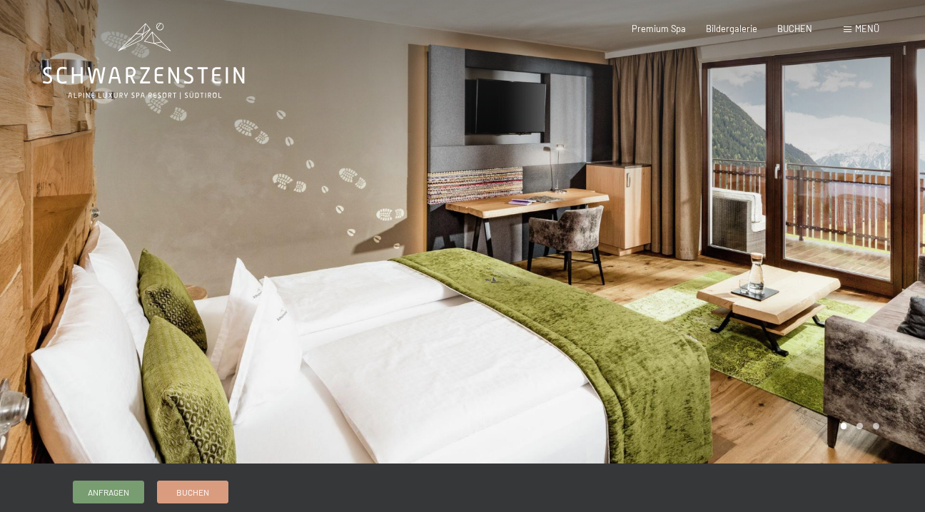
click at [833, 214] on div at bounding box center [693, 232] width 462 height 464
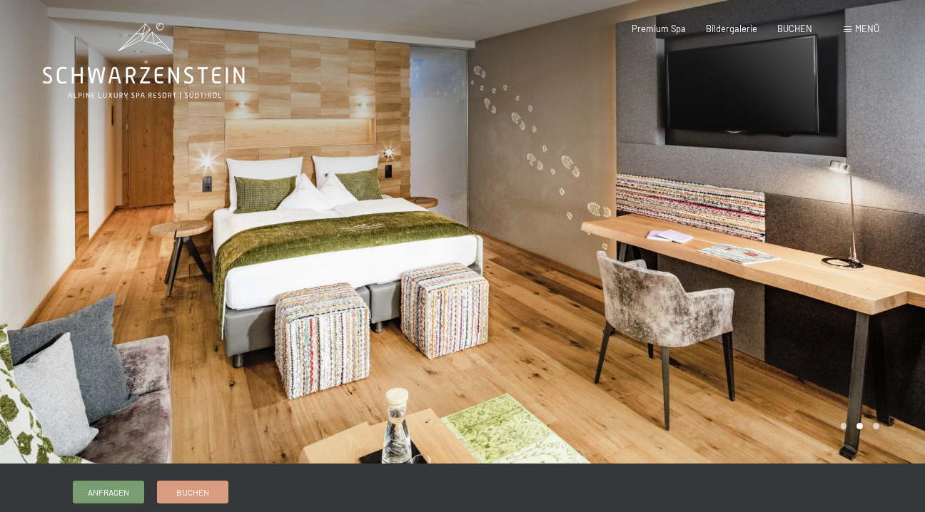
click at [833, 214] on div at bounding box center [693, 232] width 462 height 464
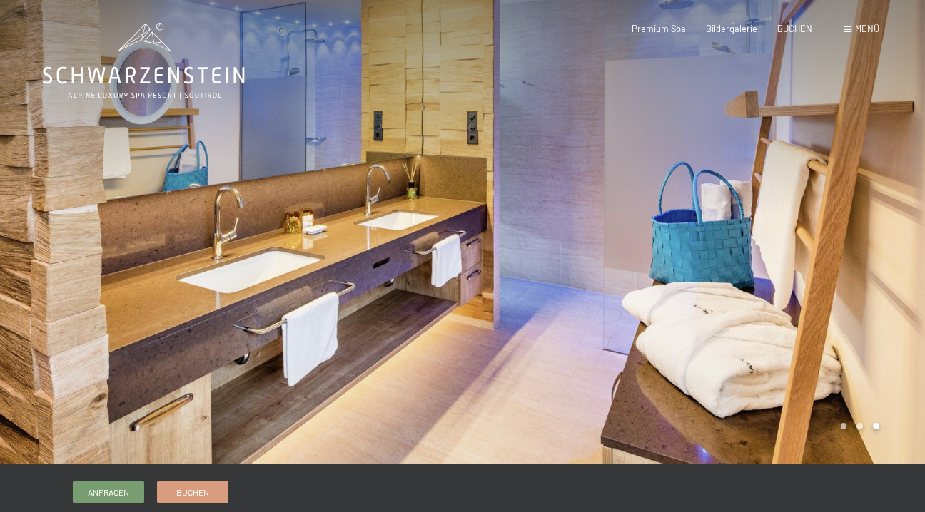
click at [867, 198] on div at bounding box center [693, 232] width 462 height 464
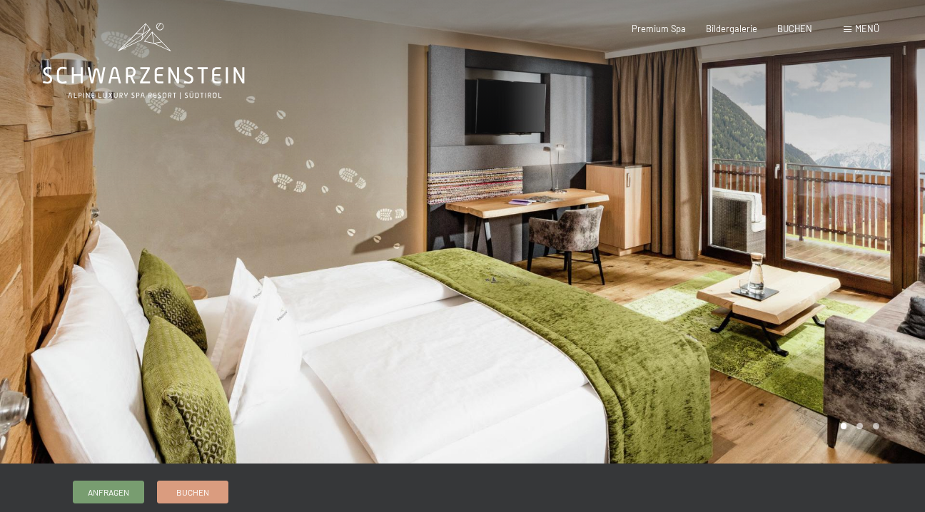
click at [867, 198] on div at bounding box center [693, 232] width 462 height 464
